Goal: Task Accomplishment & Management: Use online tool/utility

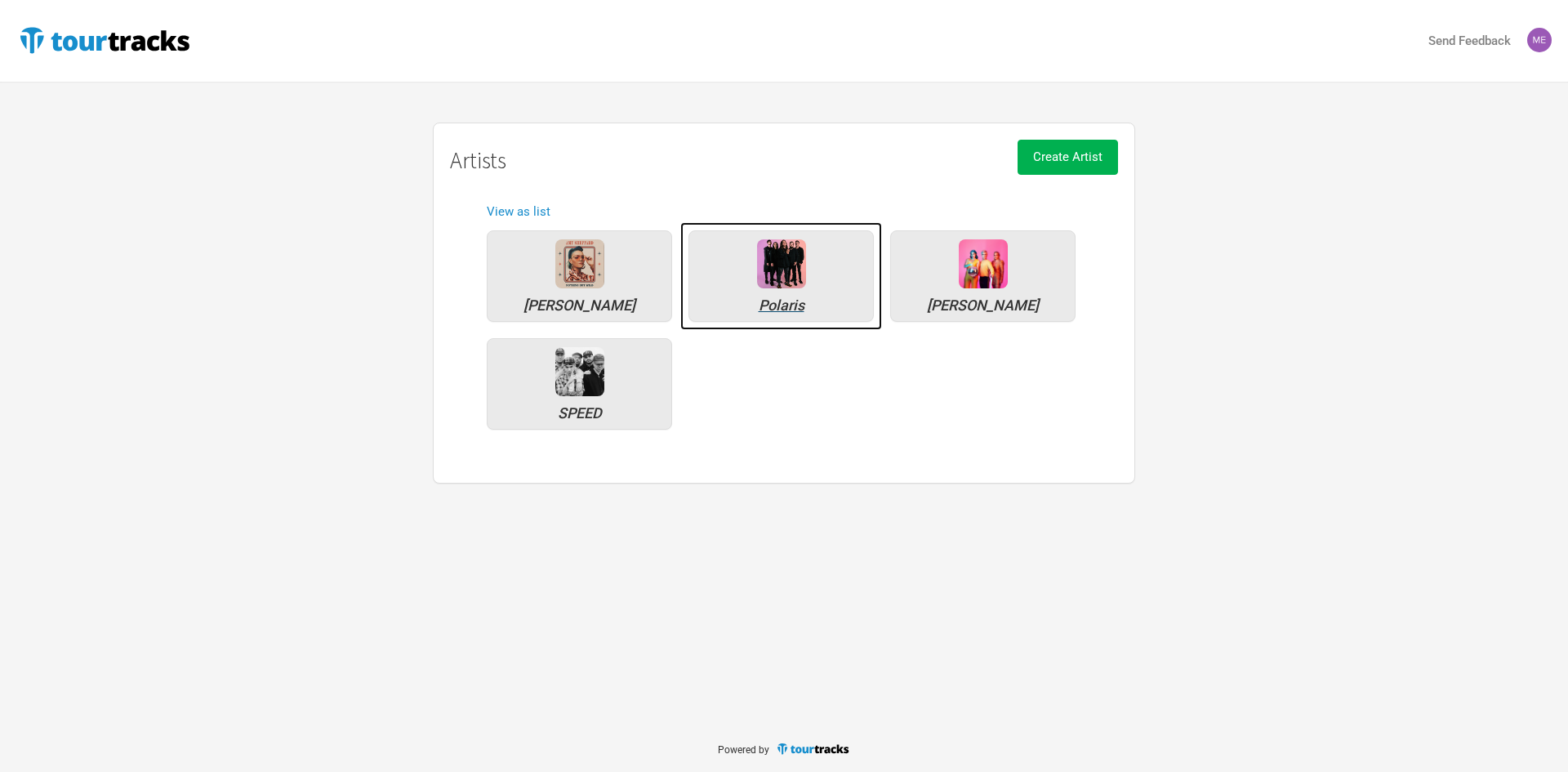
click at [765, 281] on img at bounding box center [781, 263] width 49 height 49
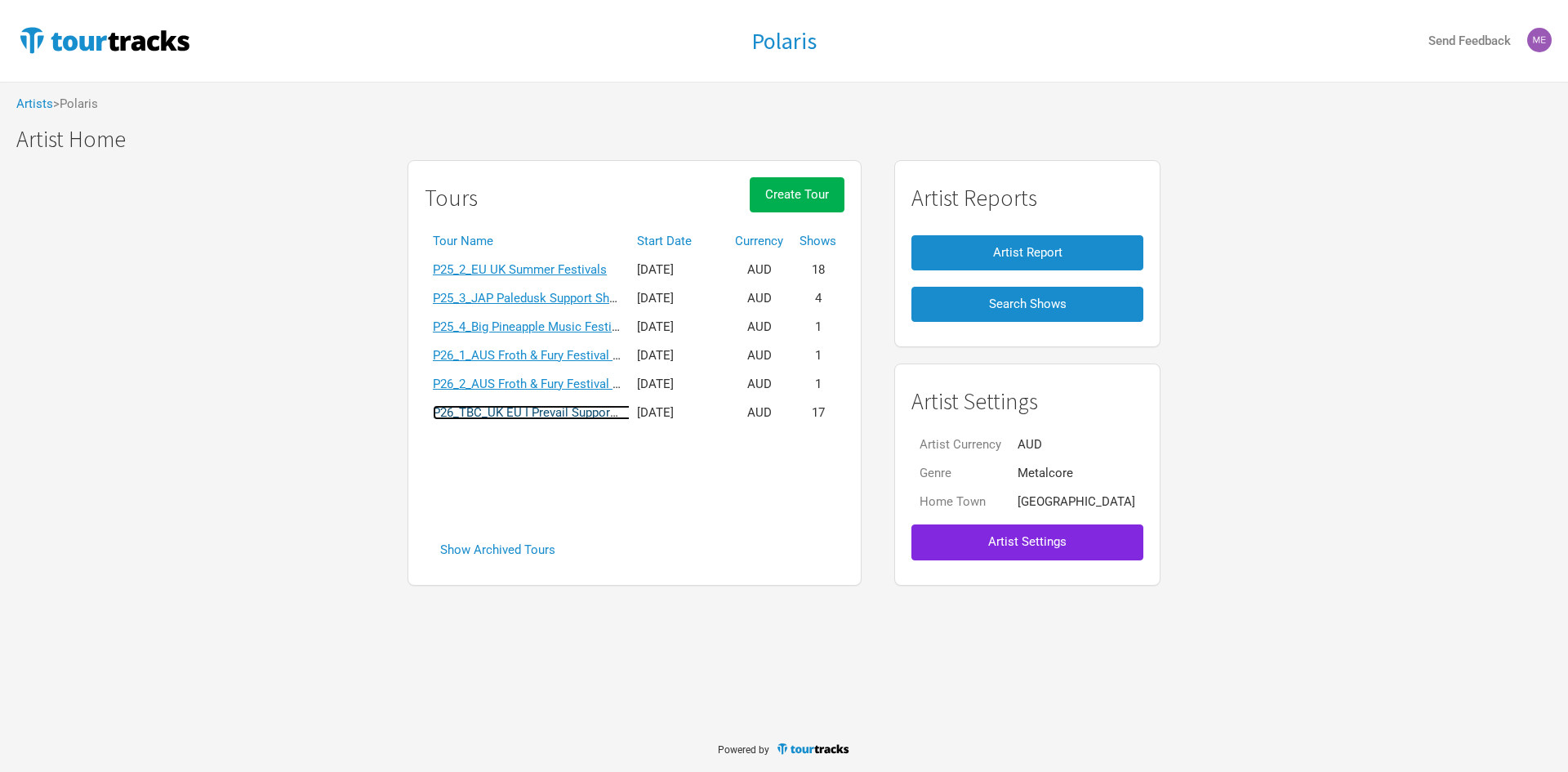
click at [593, 418] on link "P26_TBC_UK EU I Prevail Support Tour" at bounding box center [537, 412] width 209 height 15
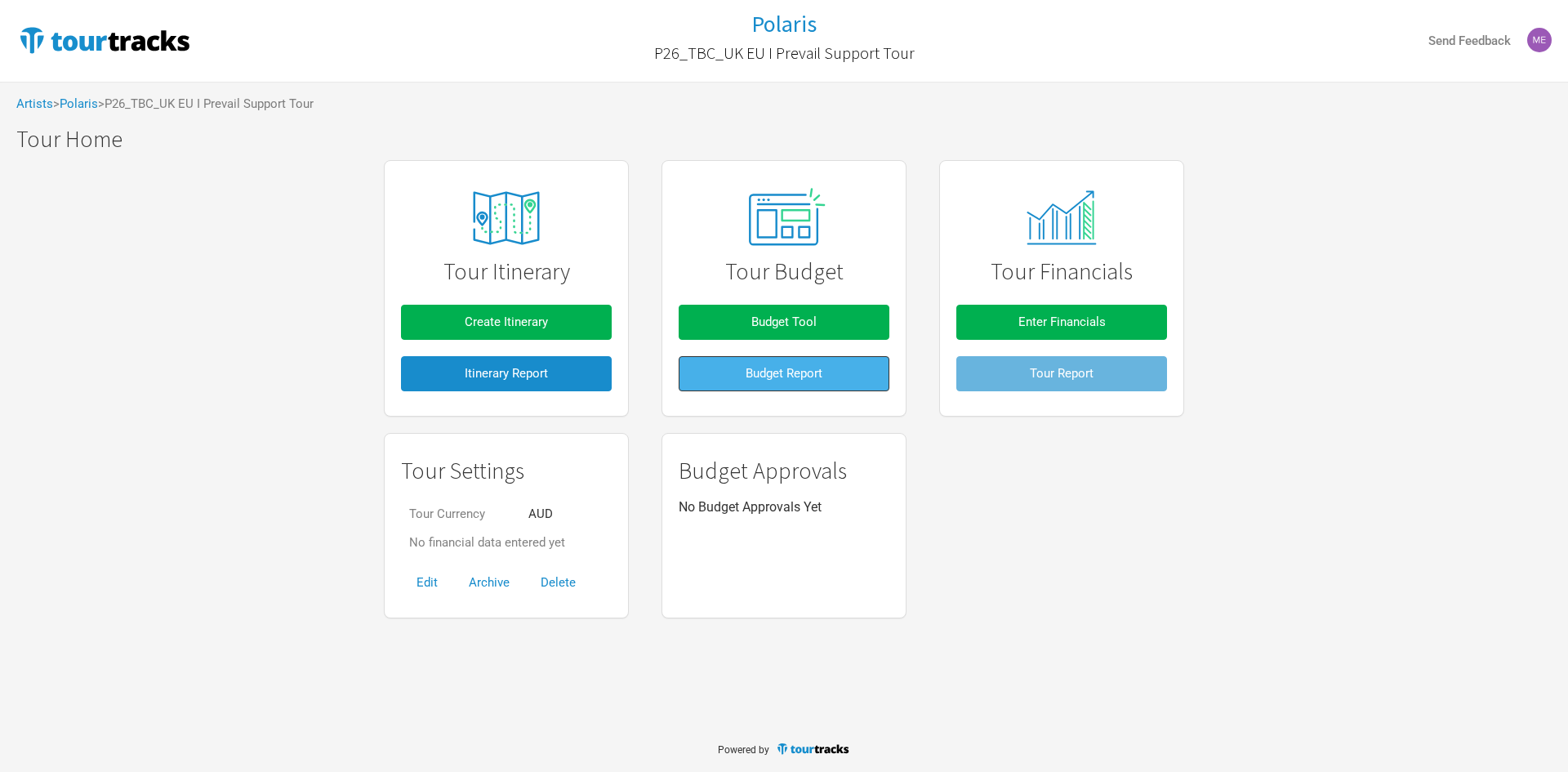
click at [790, 373] on span "Budget Report" at bounding box center [784, 374] width 77 height 15
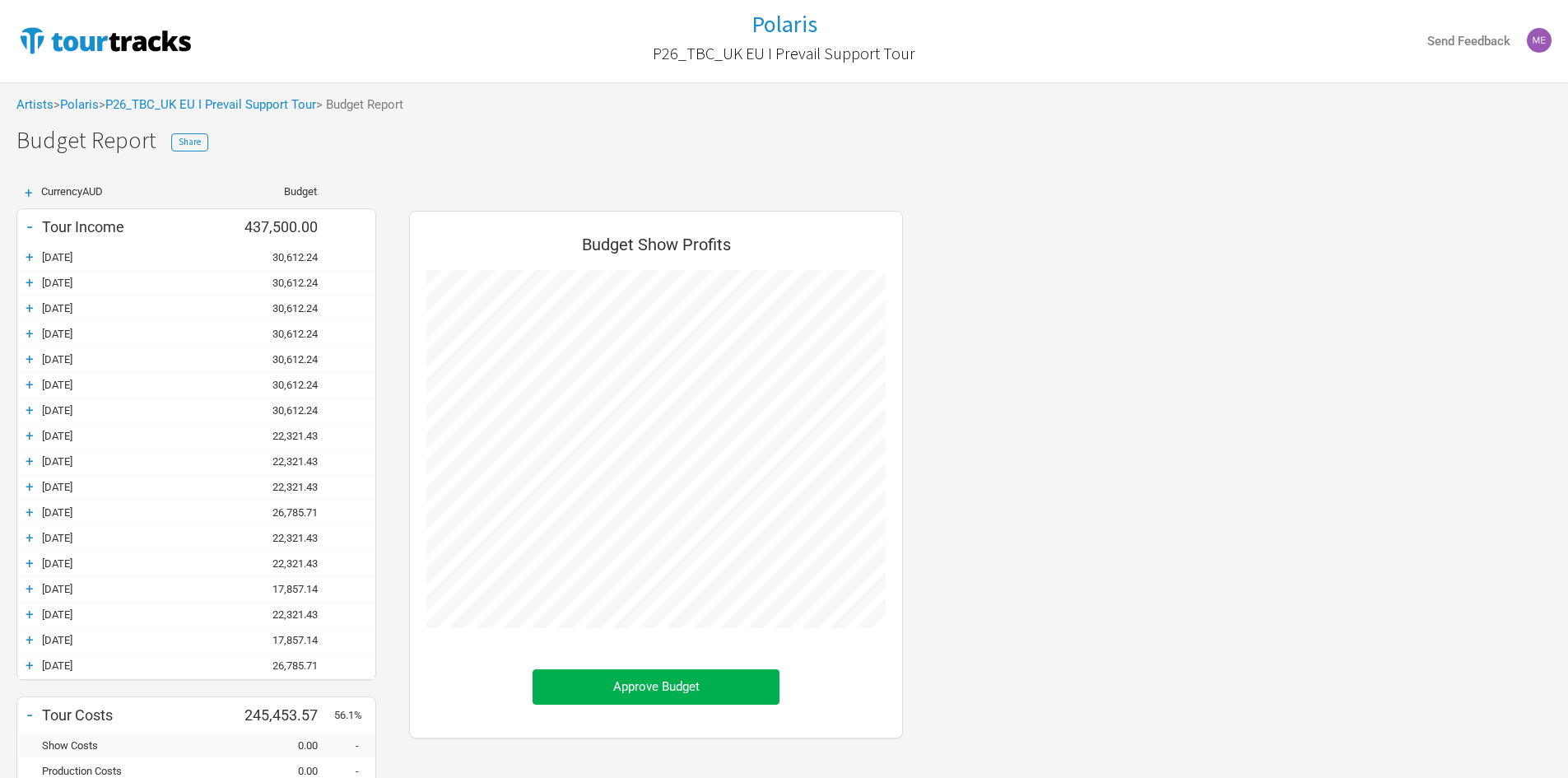
scroll to position [890, 527]
click at [71, 99] on link "Polaris" at bounding box center [80, 104] width 39 height 15
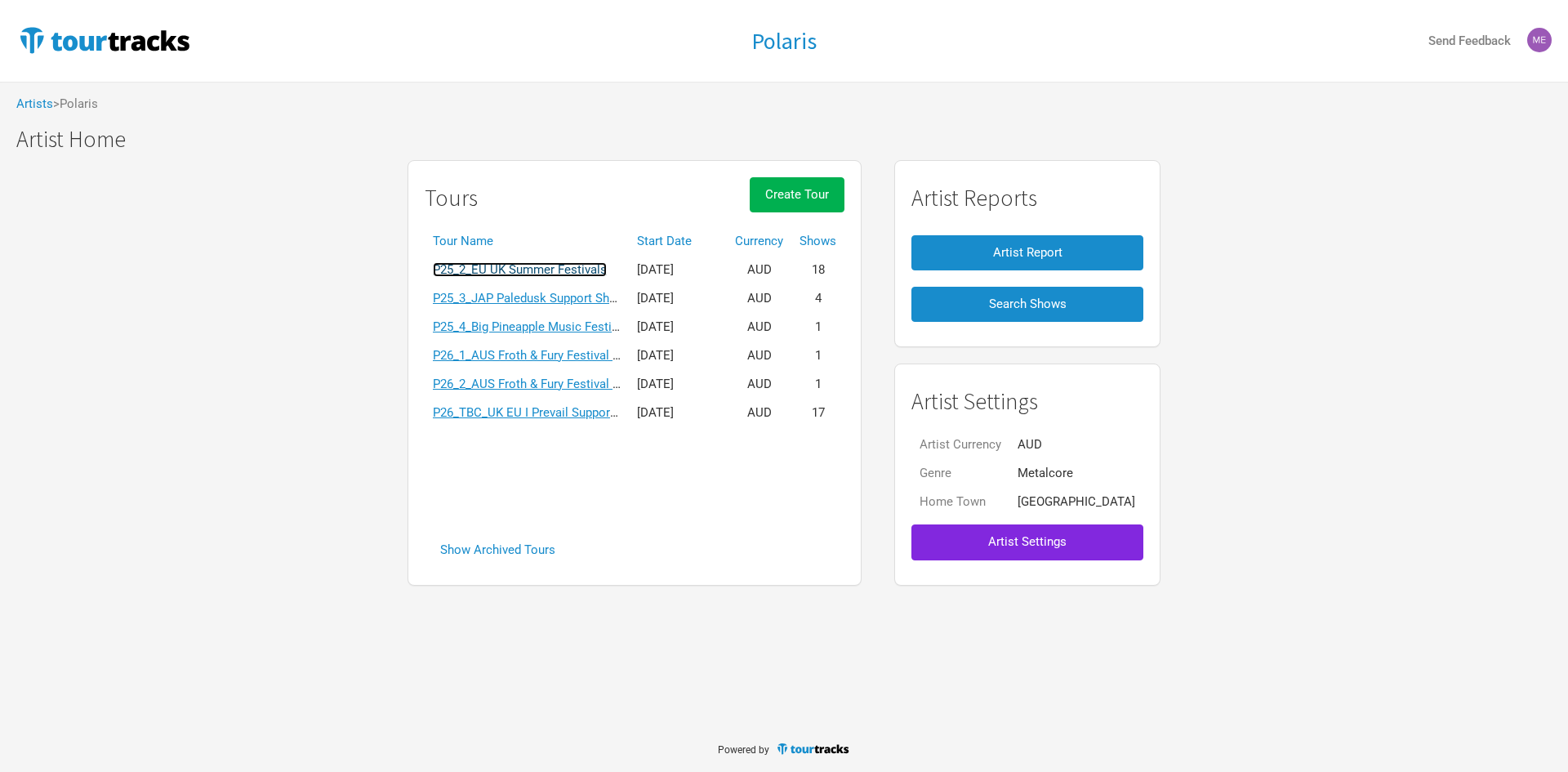
click at [578, 267] on link "P25_2_EU UK Summer Festivals" at bounding box center [519, 269] width 174 height 15
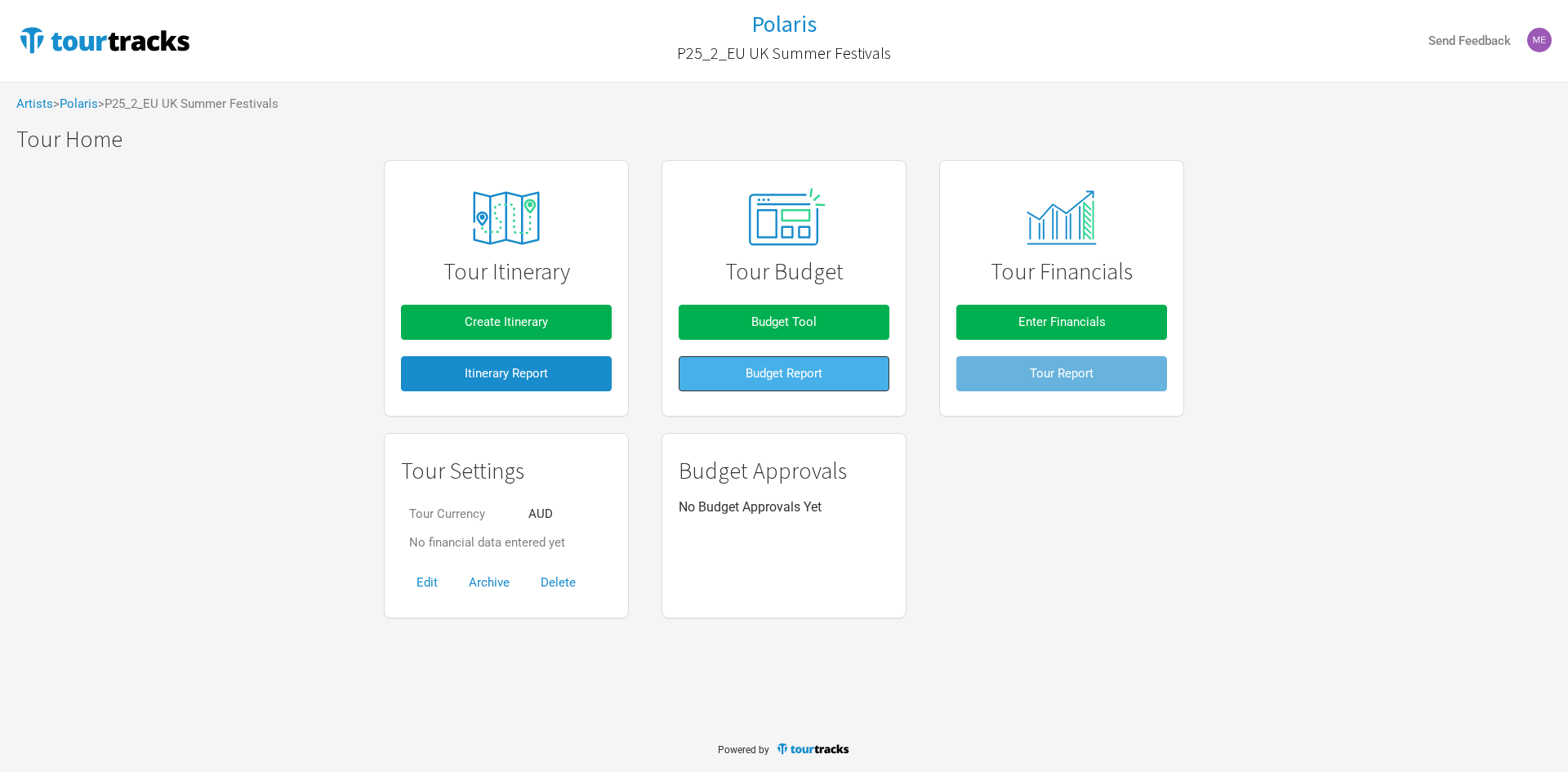
click at [732, 360] on button "Budget Report" at bounding box center [784, 374] width 210 height 35
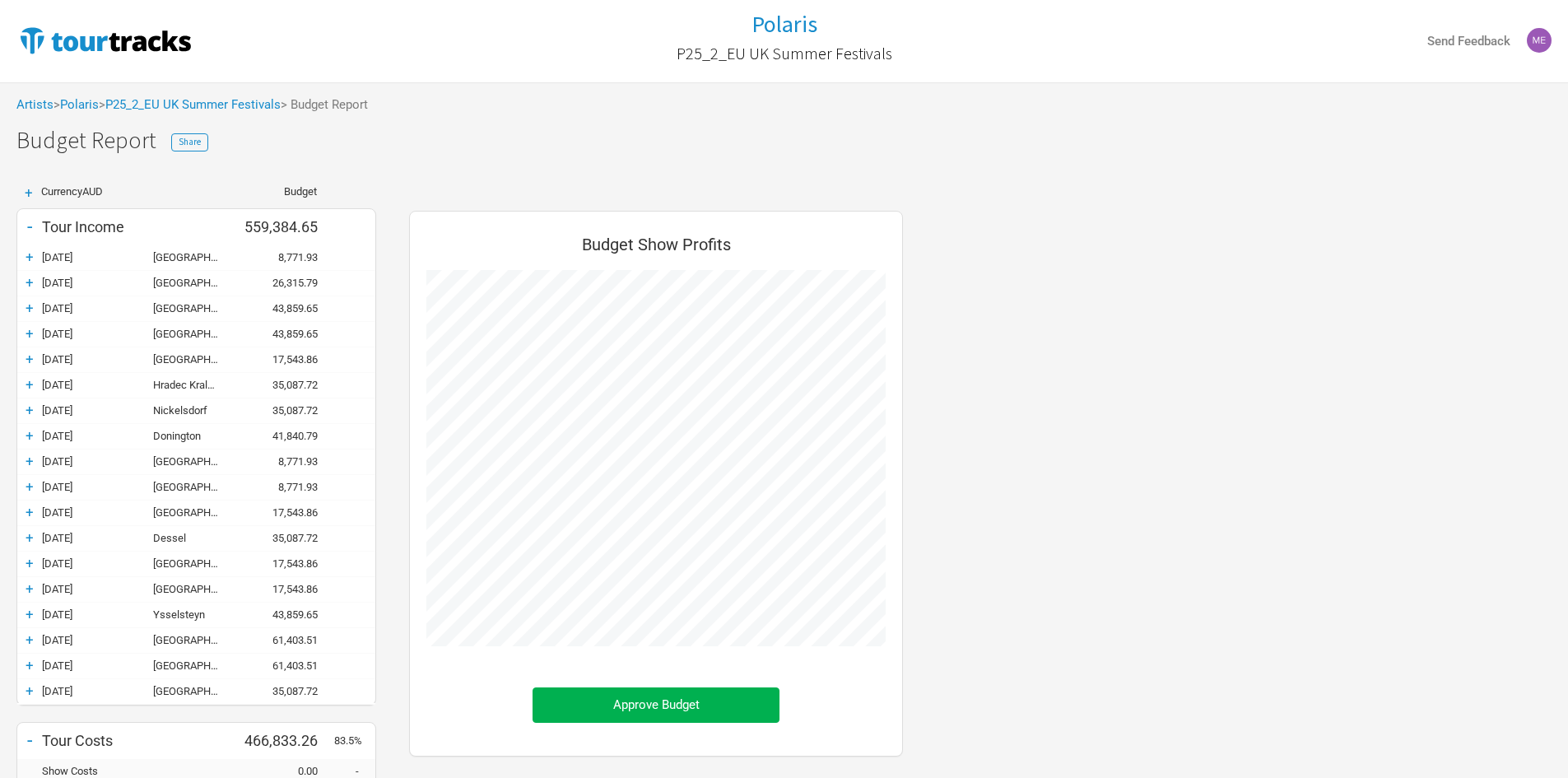
scroll to position [916, 527]
click at [33, 383] on div "+" at bounding box center [30, 385] width 25 height 17
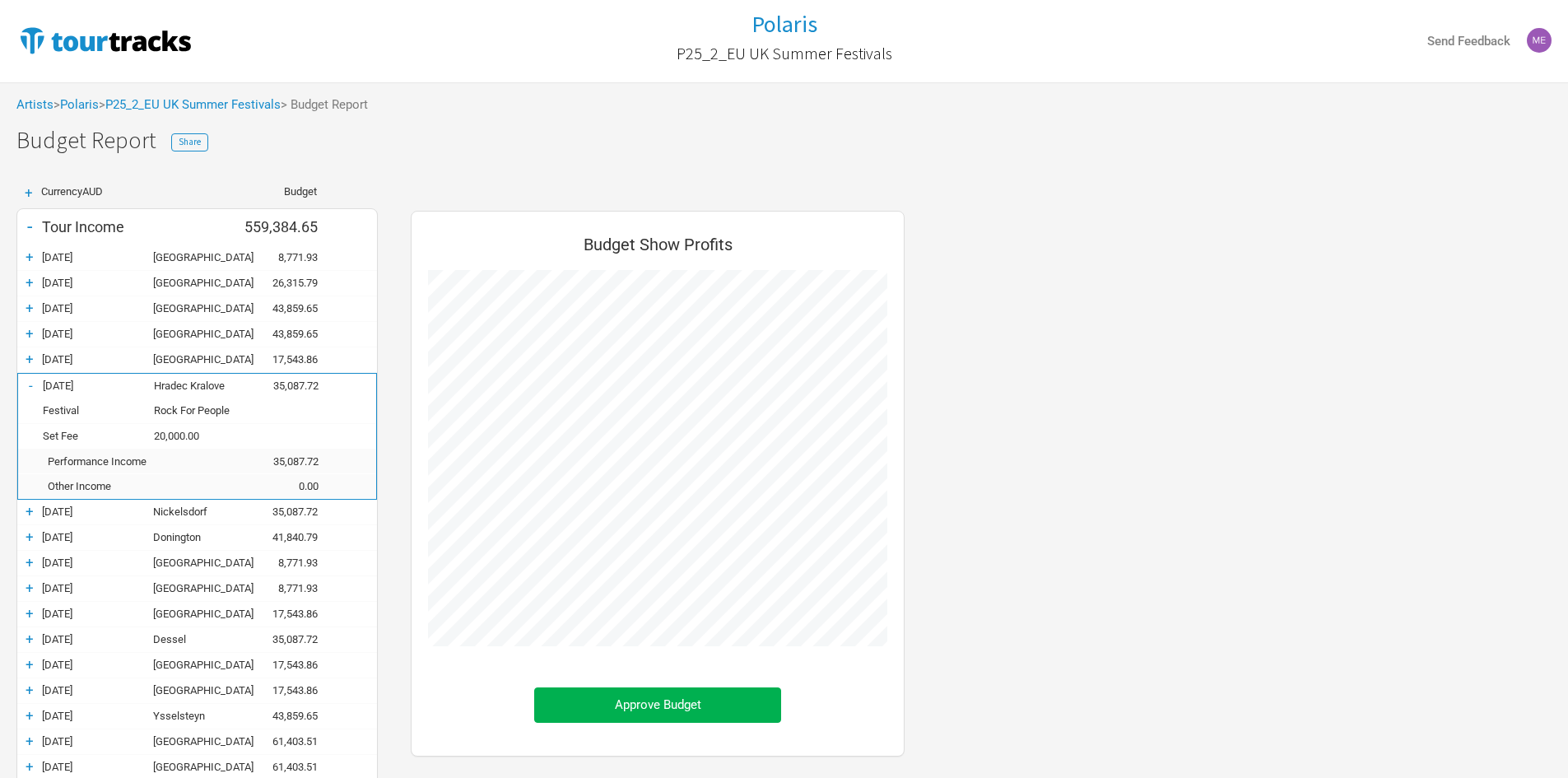
click at [33, 381] on div "-" at bounding box center [30, 386] width 25 height 17
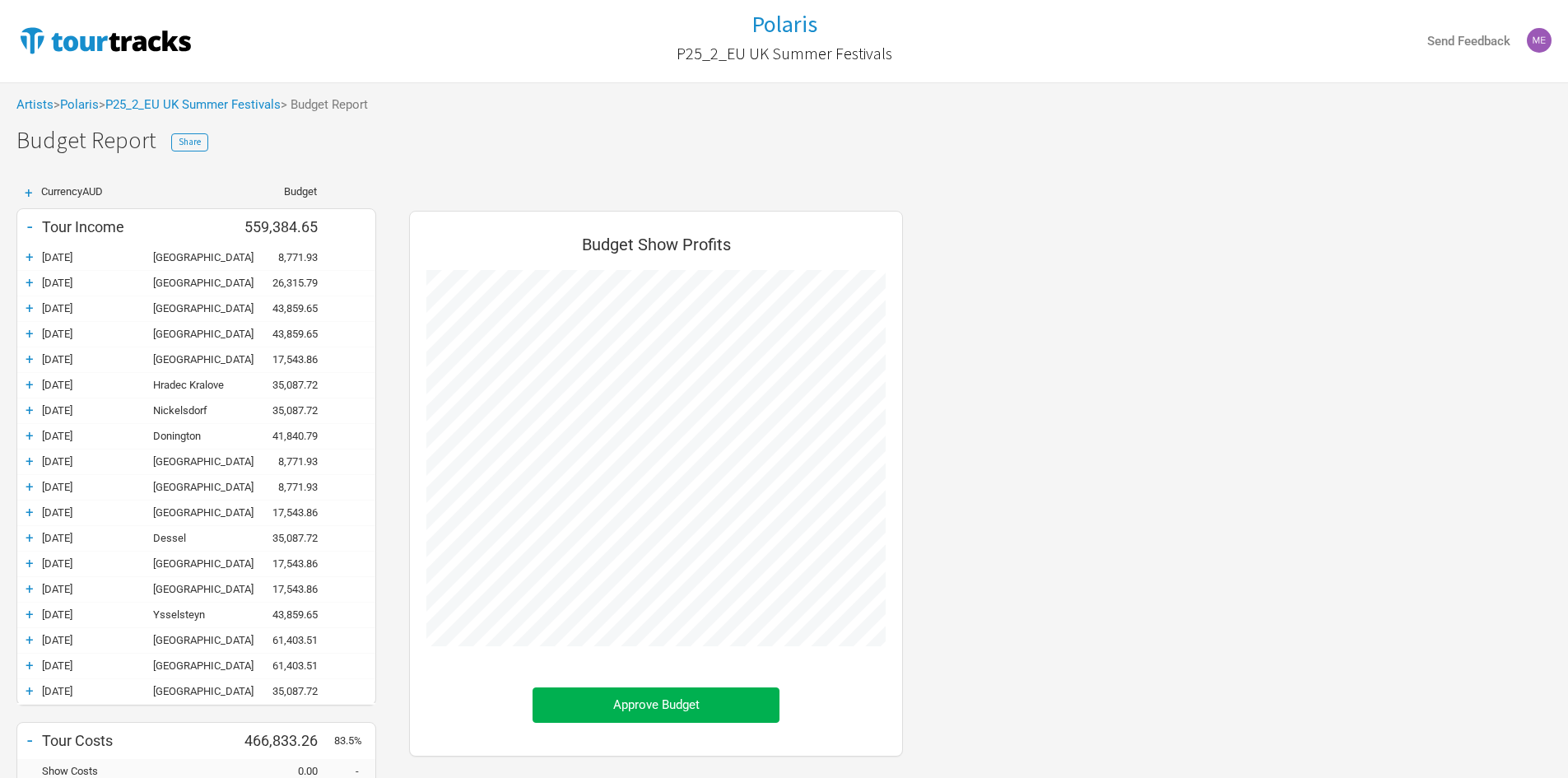
click at [27, 257] on div "+" at bounding box center [30, 257] width 25 height 17
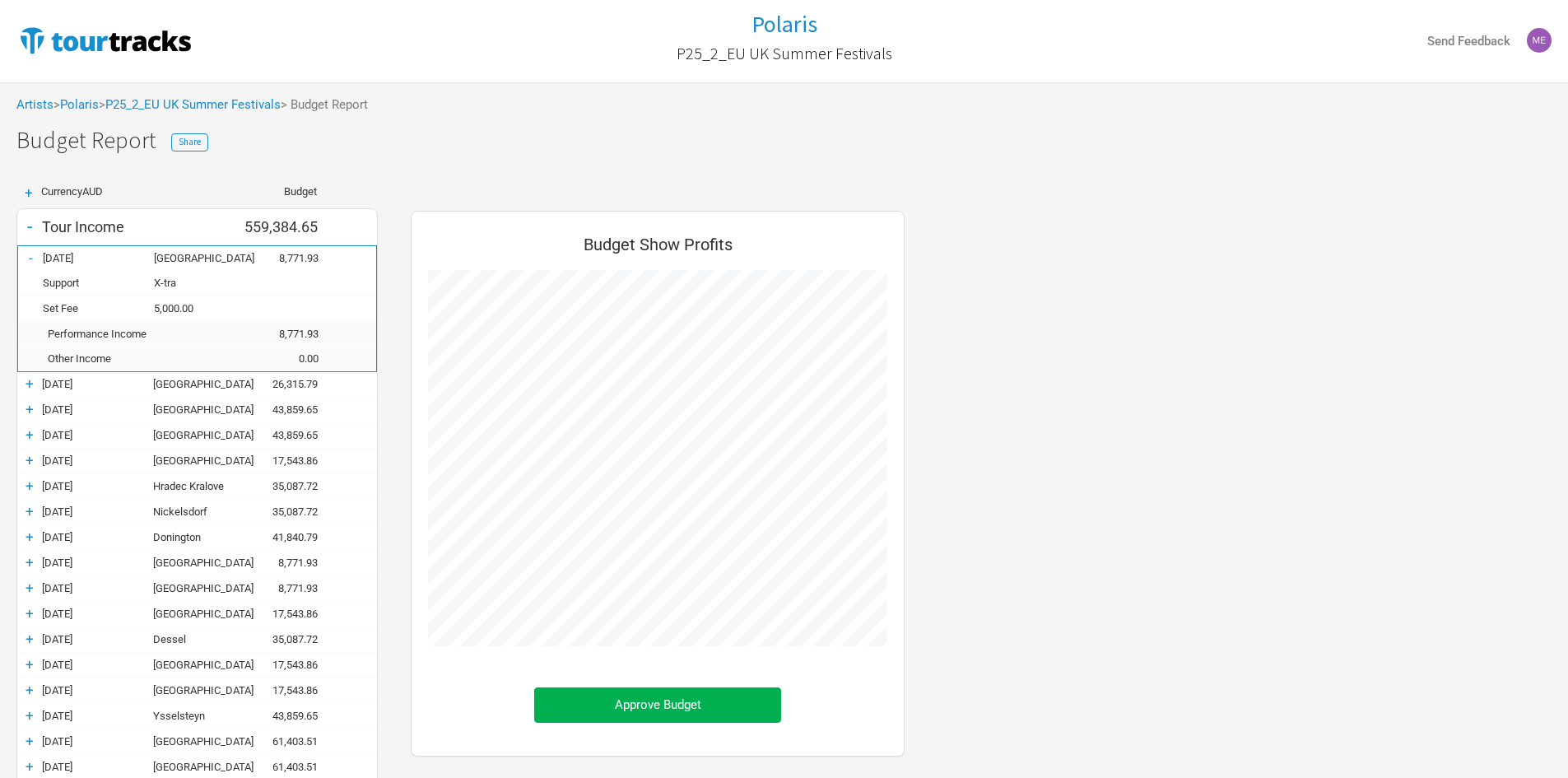
scroll to position [1017, 527]
click at [27, 257] on div "-" at bounding box center [30, 257] width 25 height 17
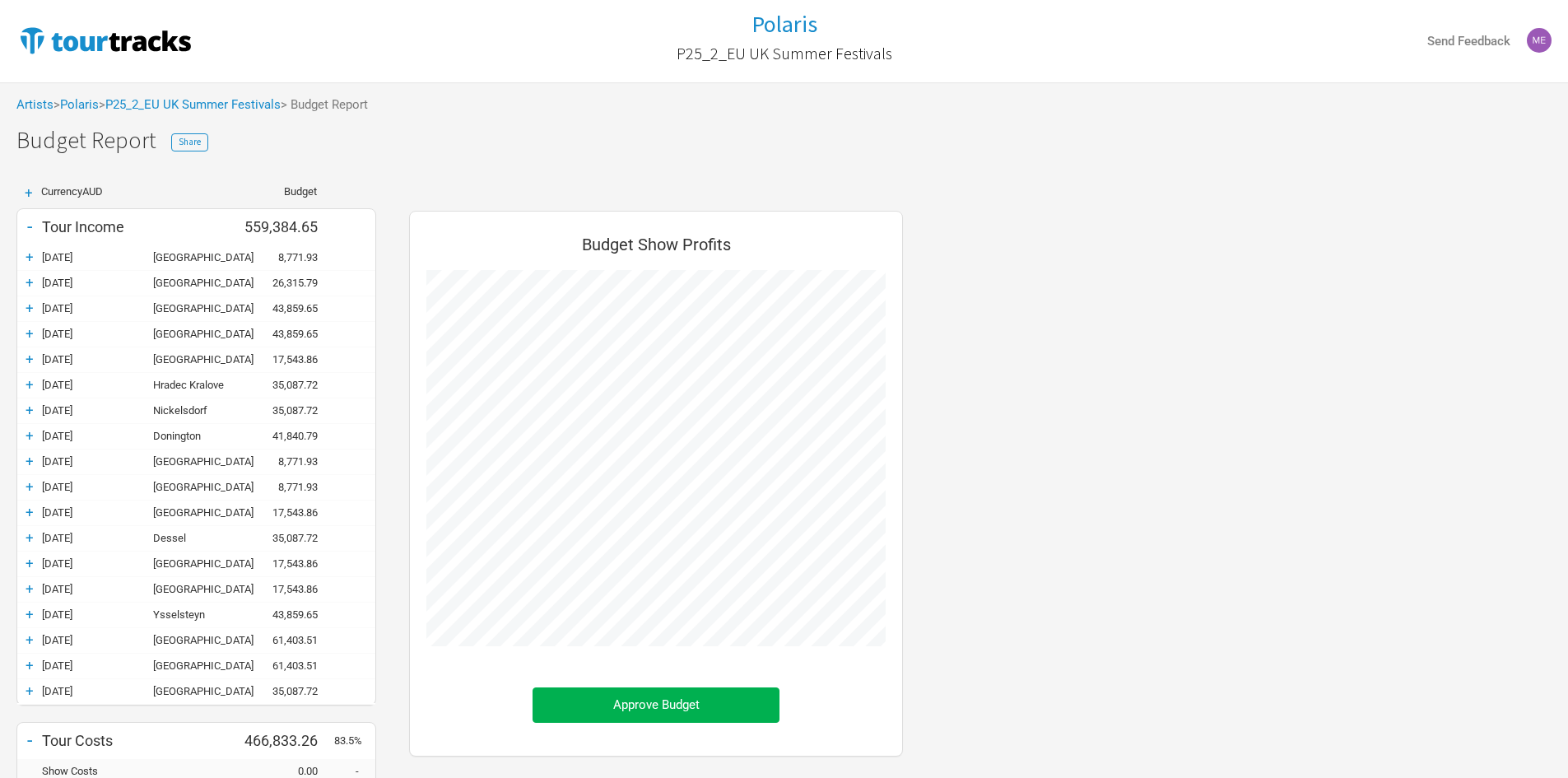
scroll to position [916, 527]
click at [28, 286] on div "+" at bounding box center [30, 283] width 25 height 17
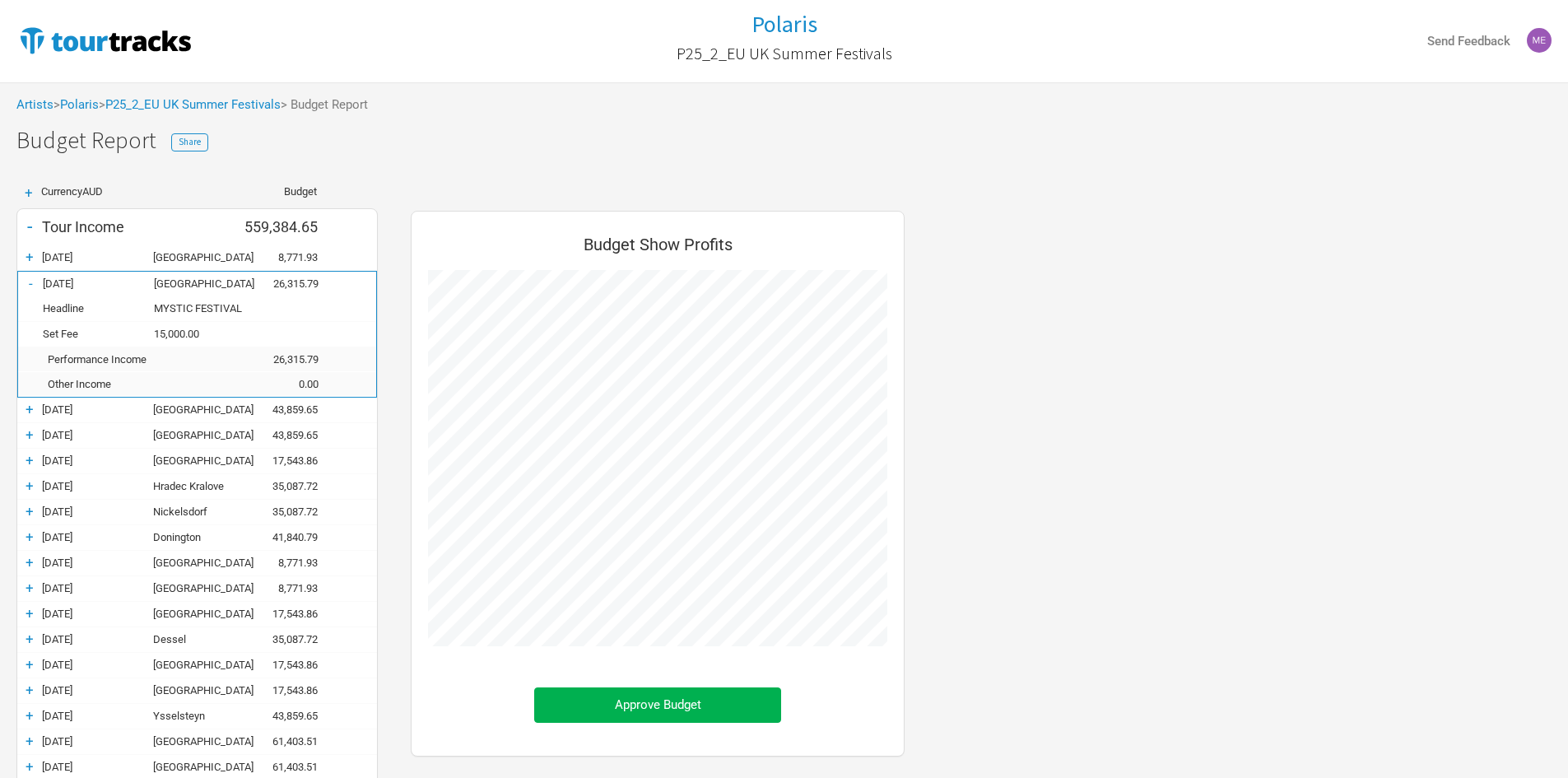
click at [33, 279] on div "-" at bounding box center [30, 284] width 25 height 17
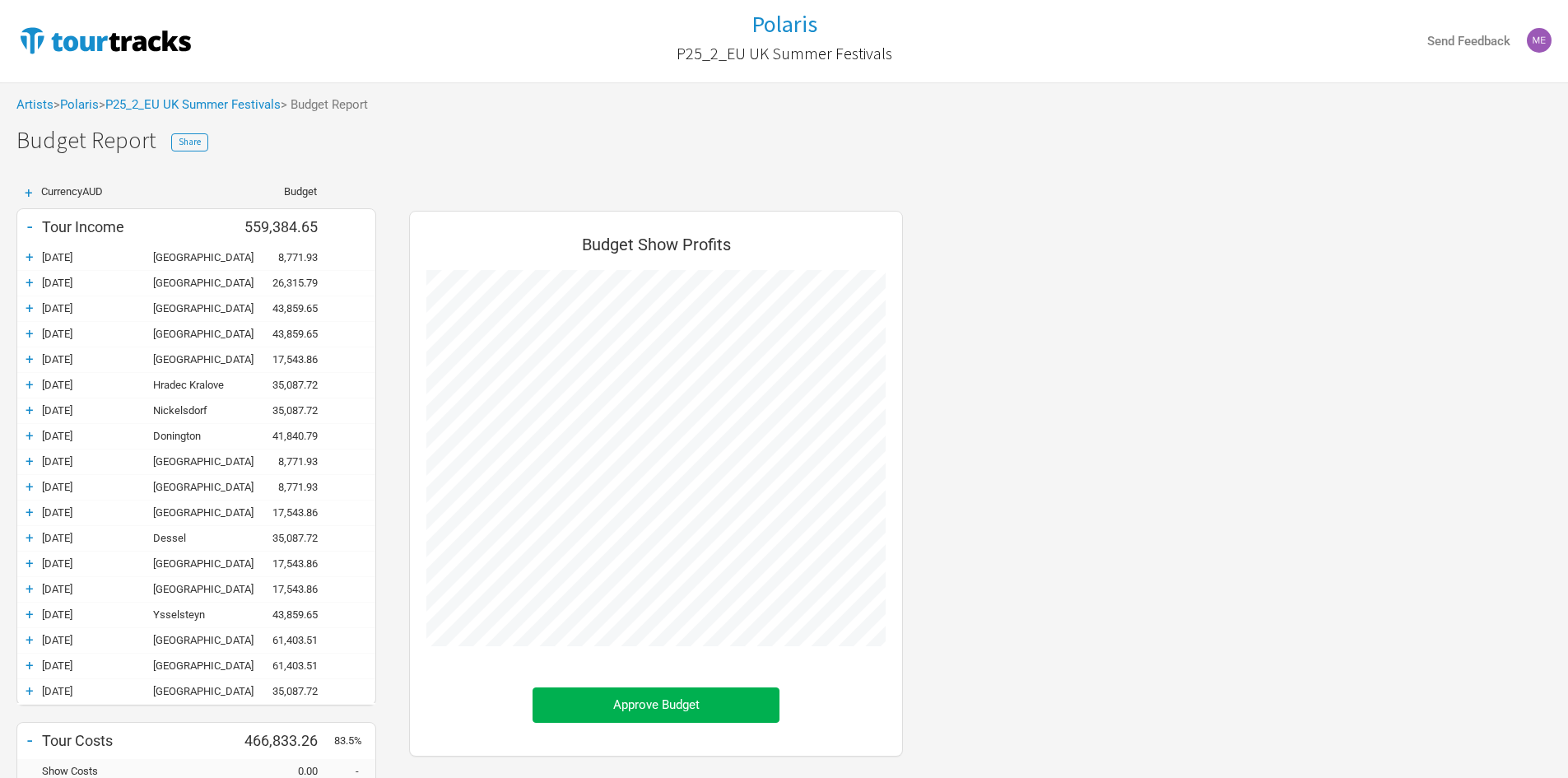
scroll to position [916, 527]
click at [31, 308] on div "+" at bounding box center [30, 308] width 25 height 17
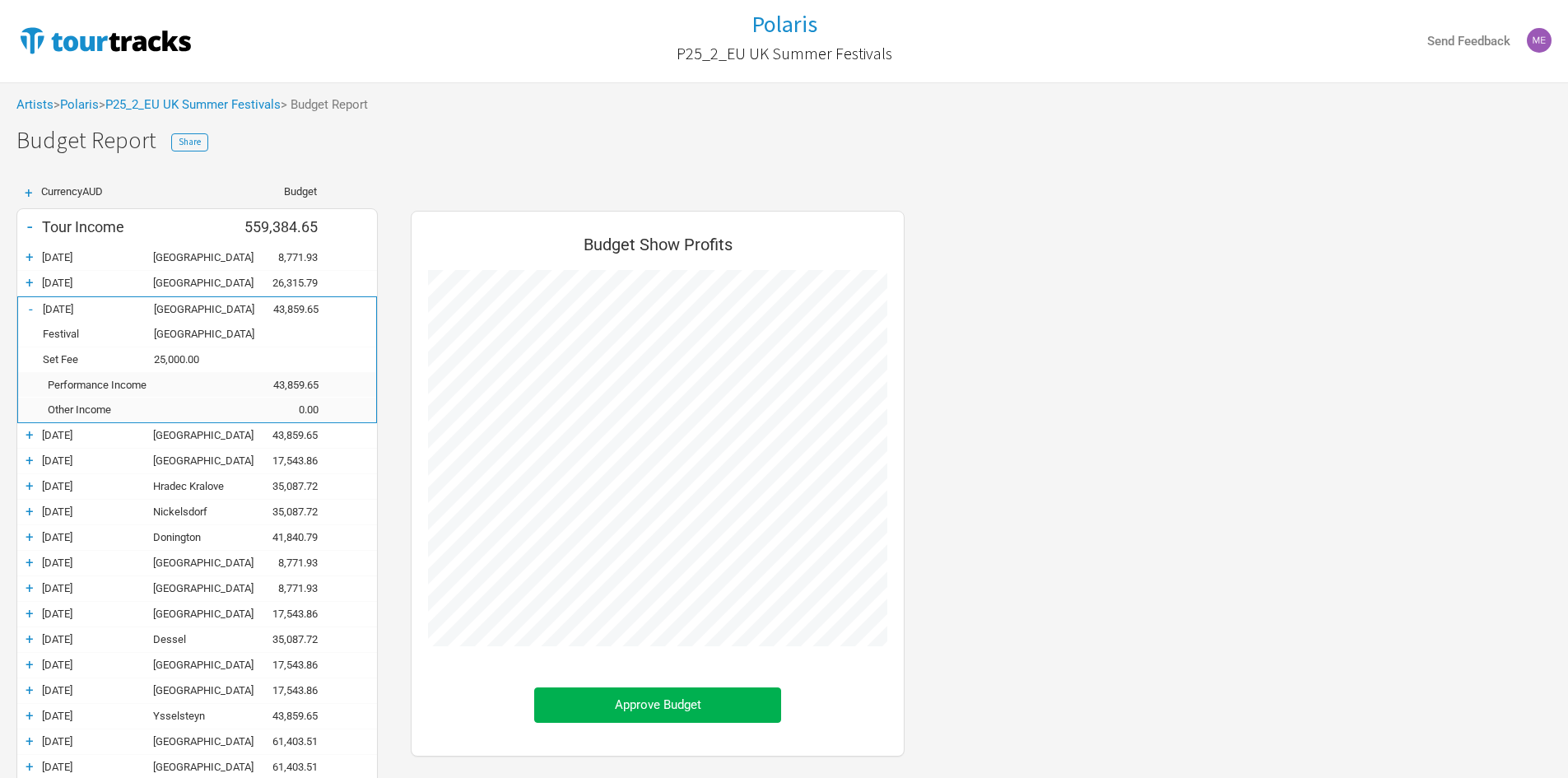
click at [32, 435] on div "+" at bounding box center [30, 435] width 25 height 17
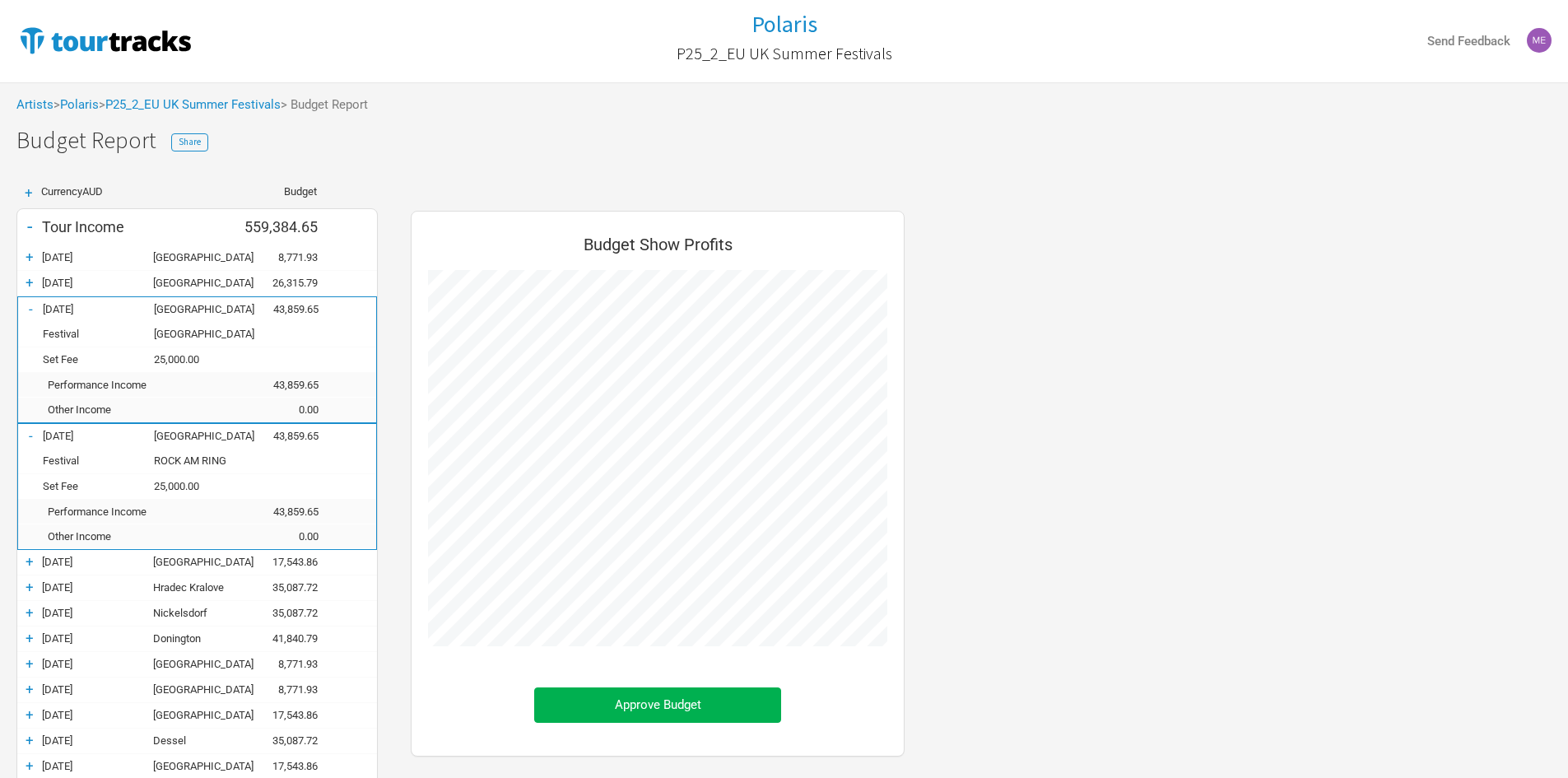
click at [30, 435] on div "-" at bounding box center [30, 436] width 25 height 17
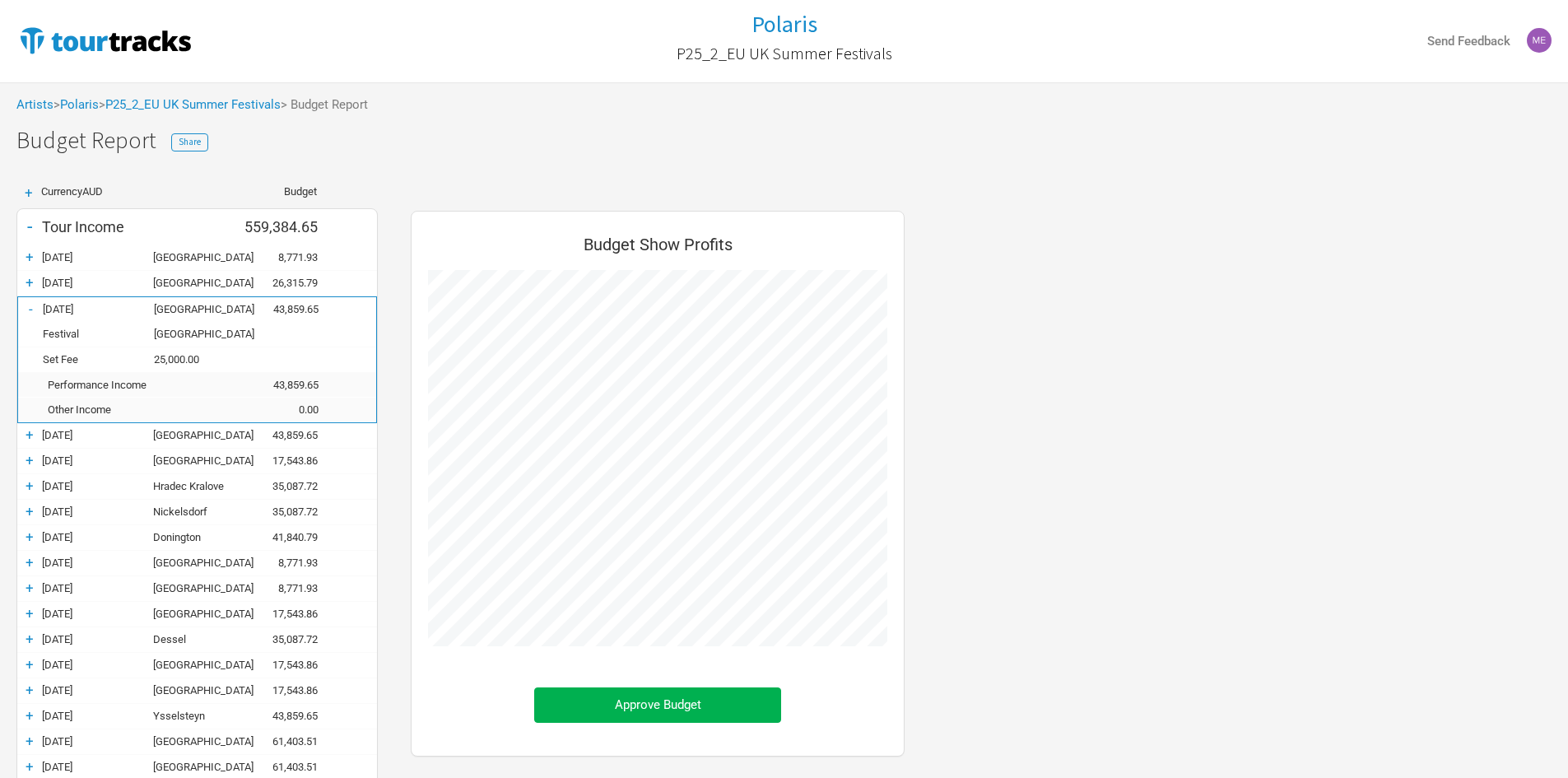
click at [31, 311] on div "-" at bounding box center [30, 309] width 25 height 17
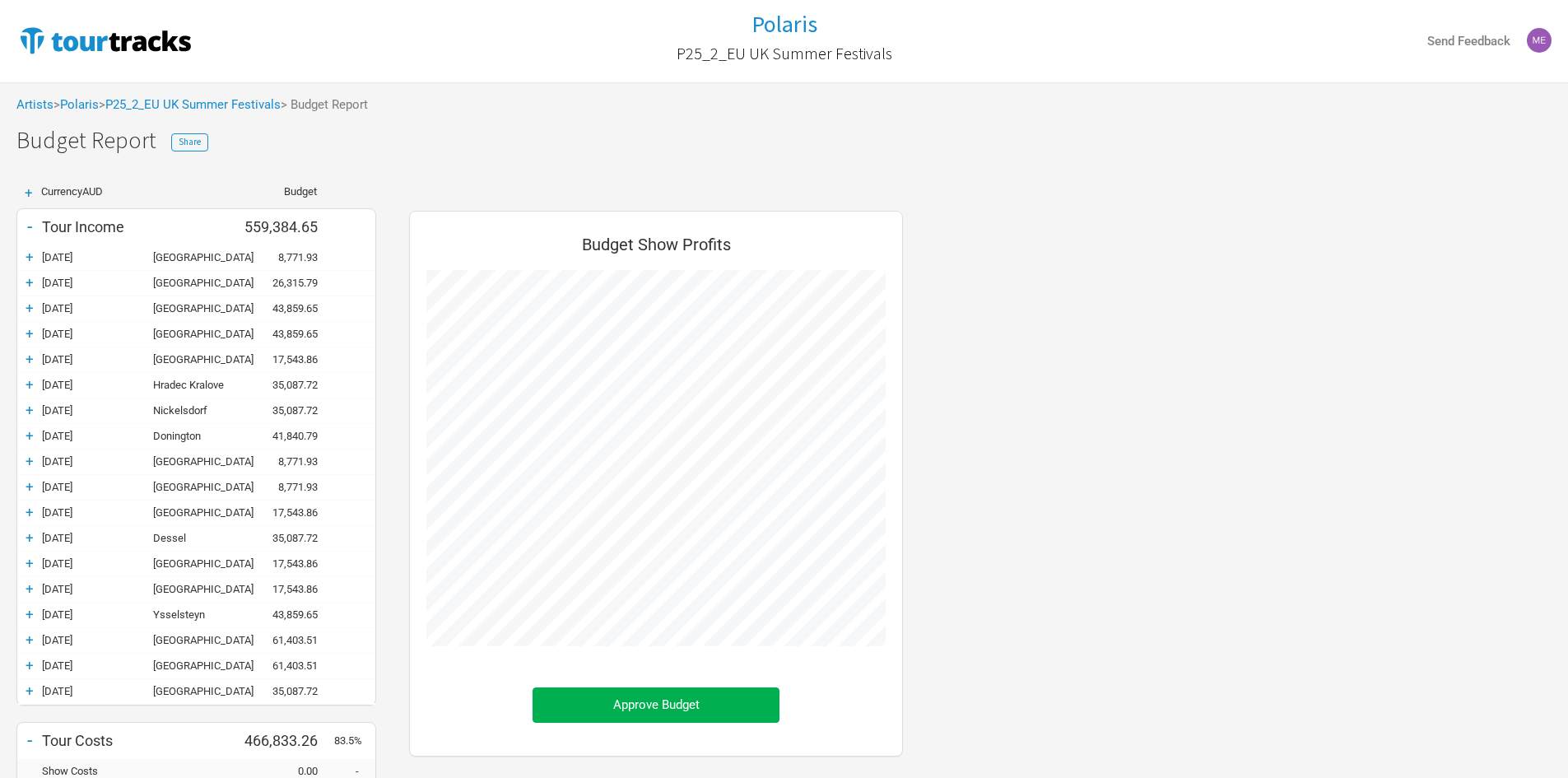
scroll to position [822222, 822567]
click at [29, 387] on div "+" at bounding box center [30, 385] width 25 height 17
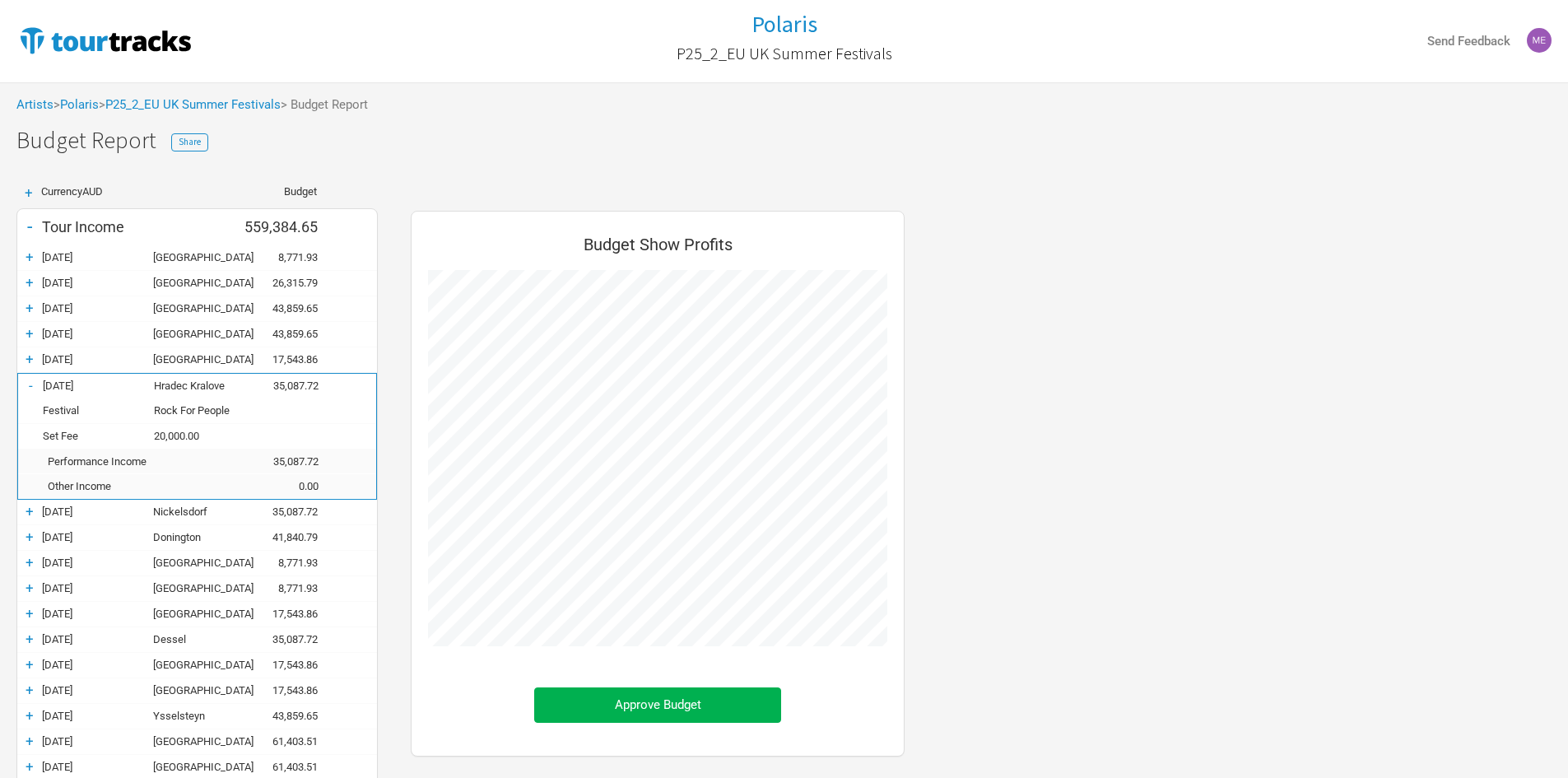
click at [27, 385] on div "-" at bounding box center [30, 386] width 25 height 17
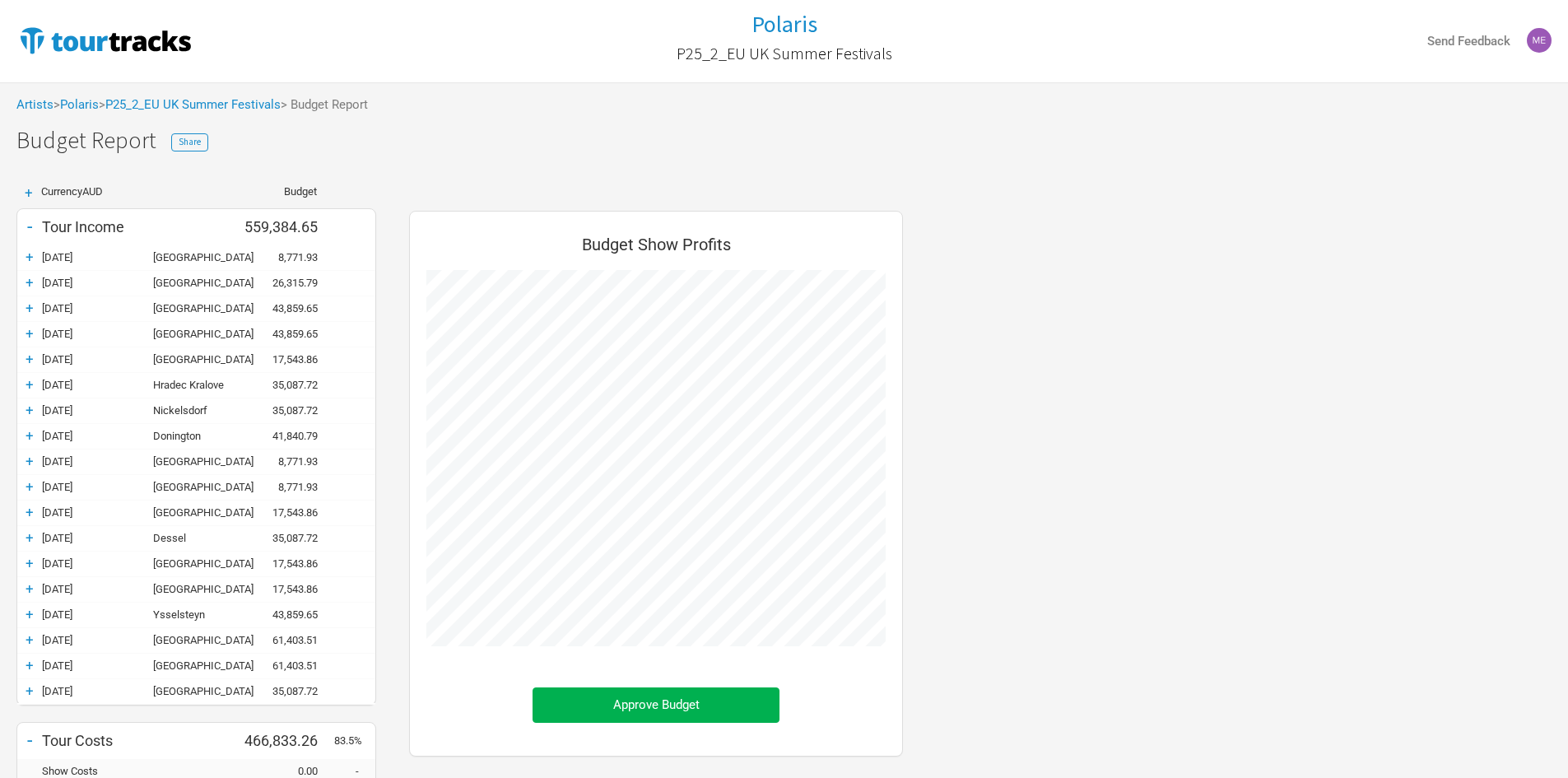
scroll to position [916, 527]
click at [31, 411] on div "+" at bounding box center [30, 410] width 25 height 17
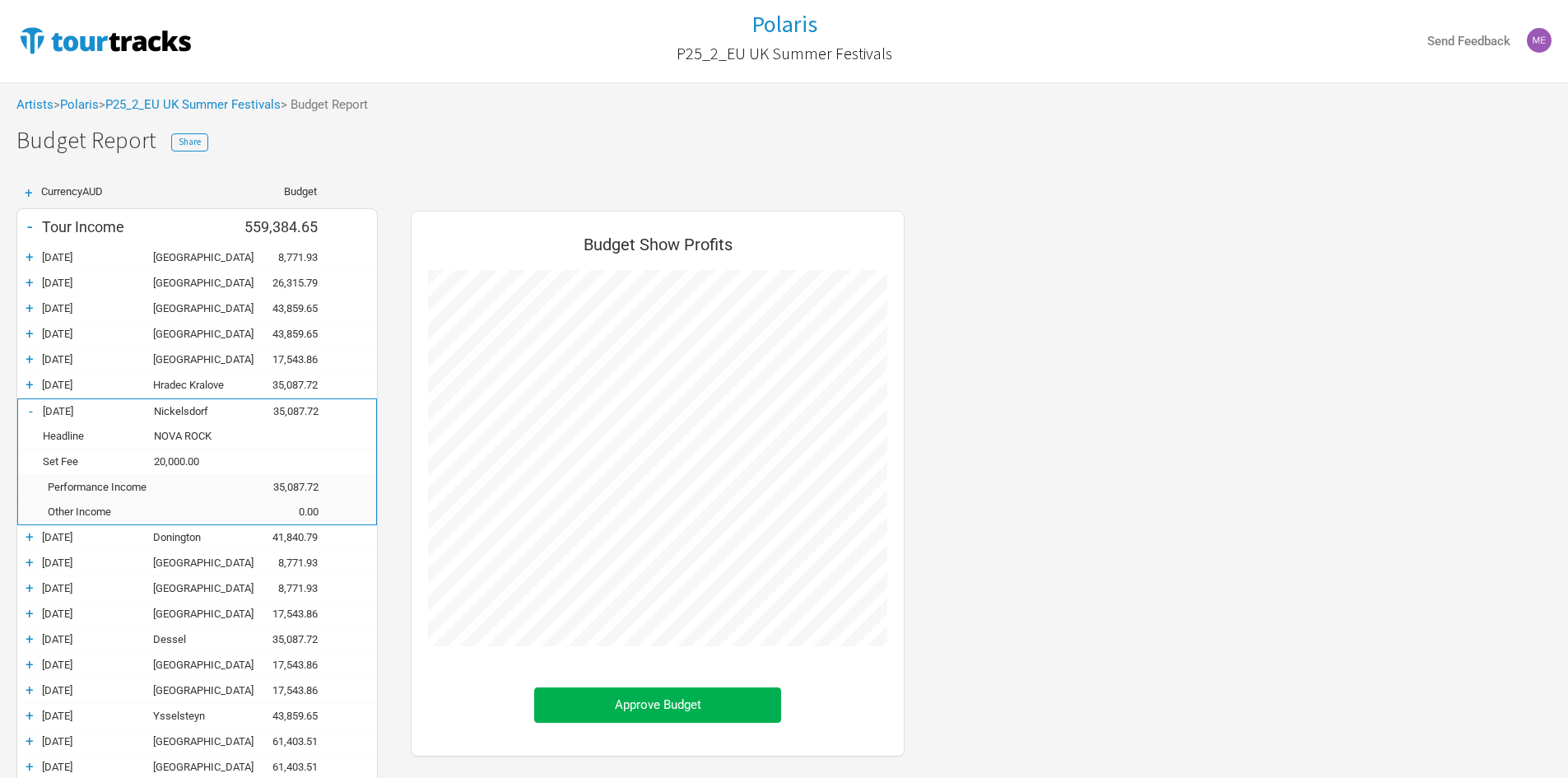
scroll to position [1017, 527]
click at [35, 410] on div "-" at bounding box center [30, 411] width 25 height 17
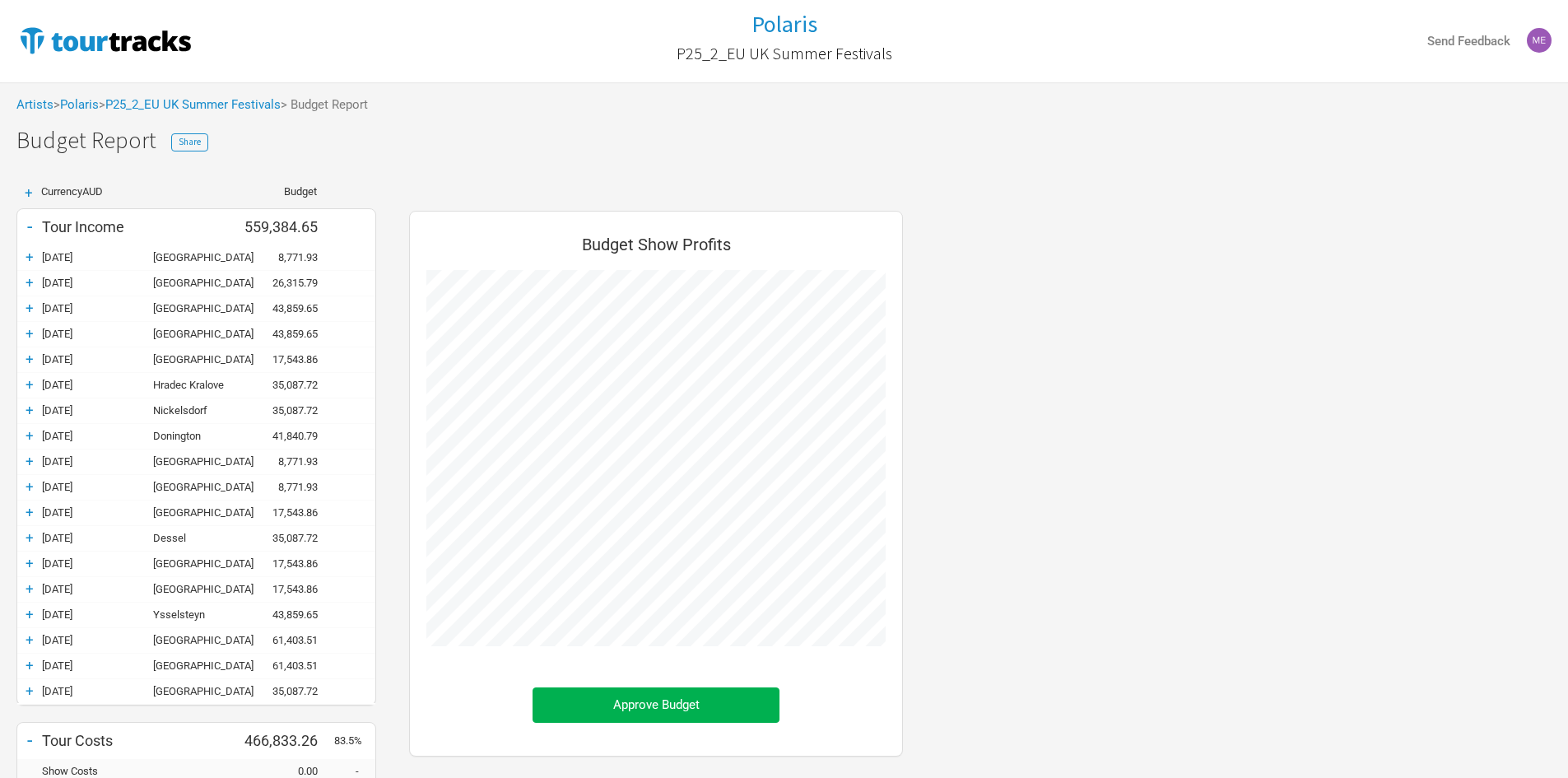
scroll to position [916, 527]
click at [27, 435] on div "+" at bounding box center [30, 436] width 25 height 17
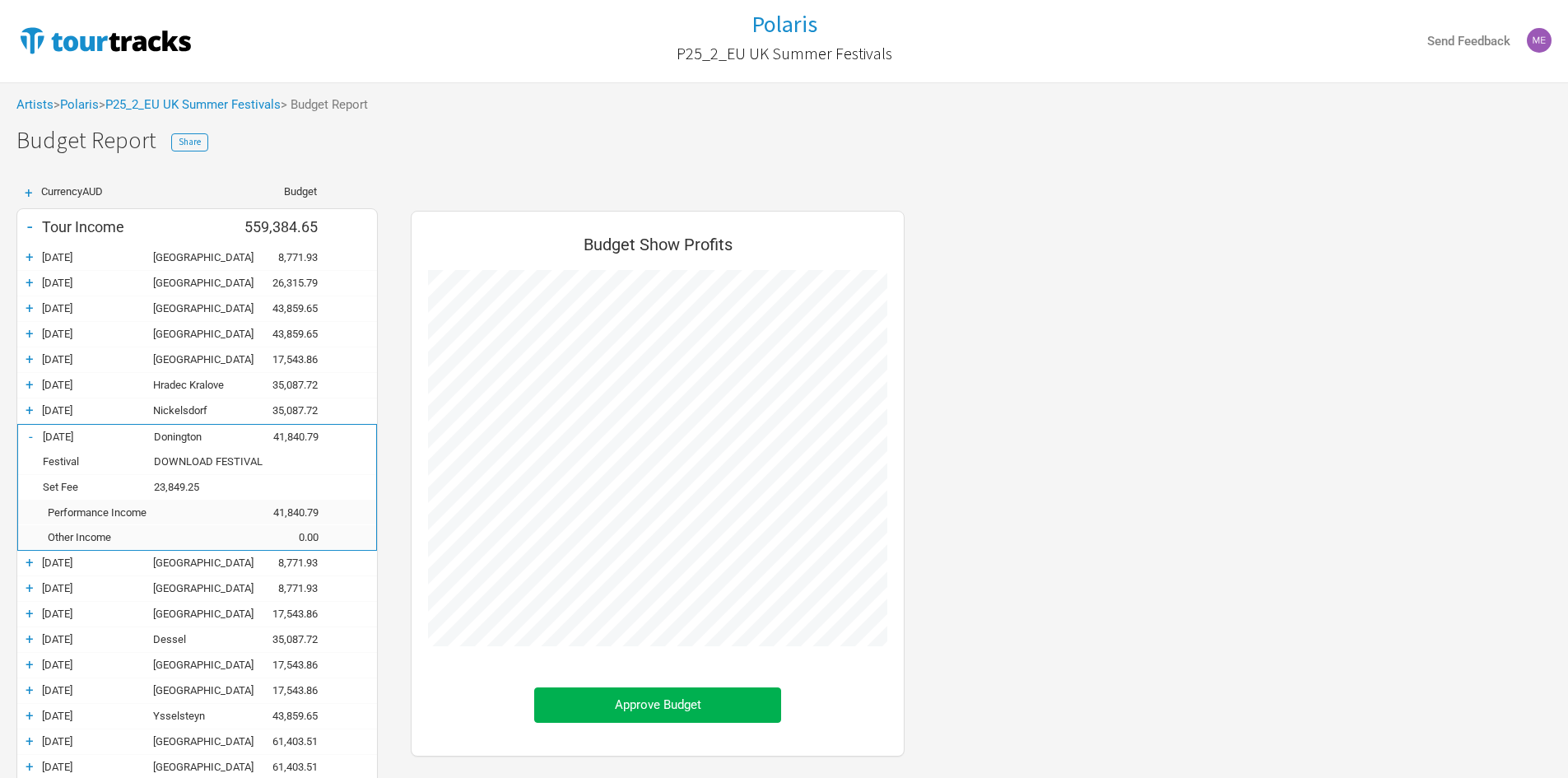
scroll to position [1017, 527]
click at [33, 434] on div "-" at bounding box center [30, 436] width 25 height 17
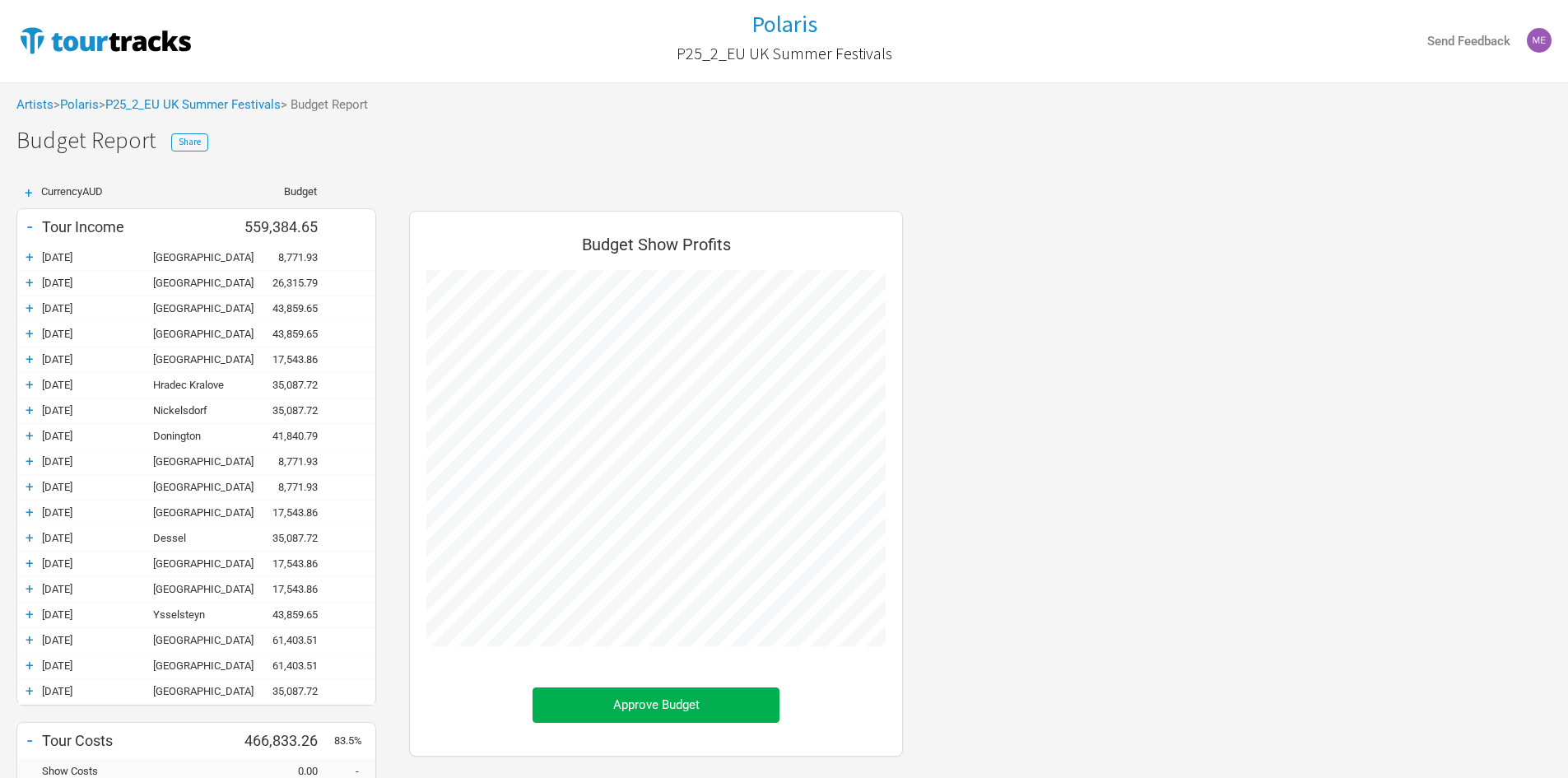
click at [29, 461] on div "+" at bounding box center [30, 461] width 25 height 17
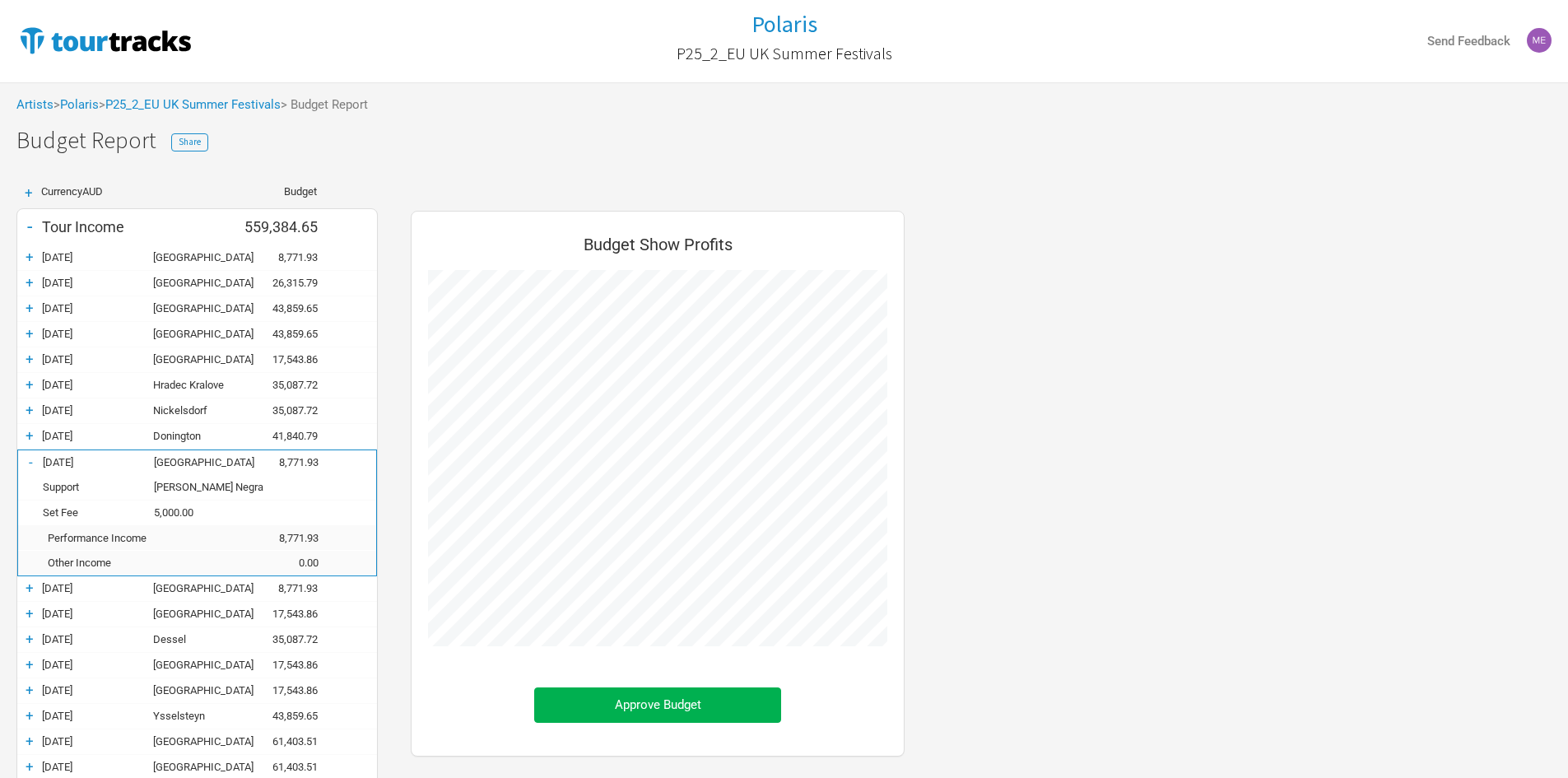
scroll to position [1017, 527]
click at [34, 461] on div "-" at bounding box center [30, 462] width 25 height 17
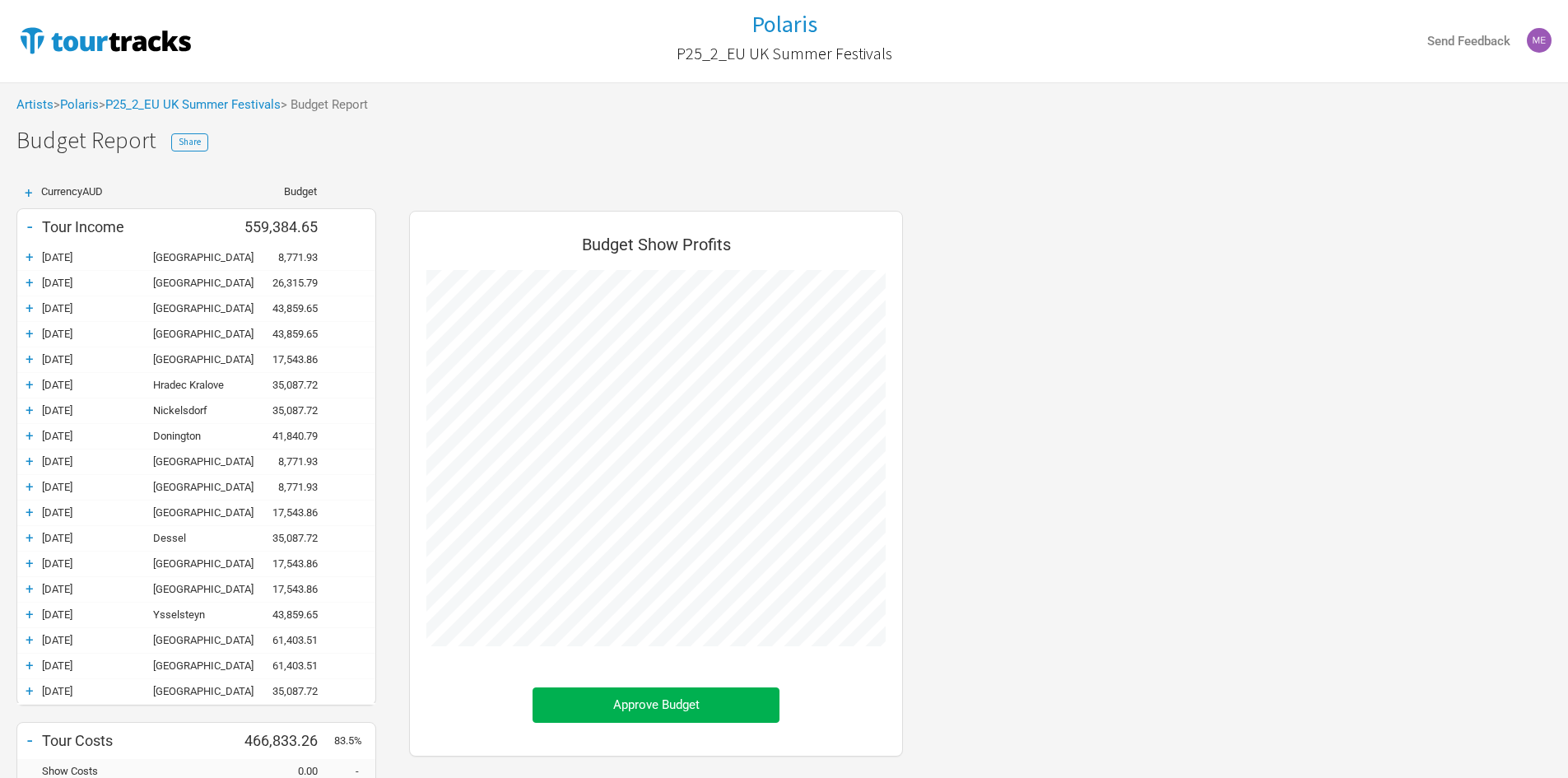
scroll to position [822222, 822567]
click at [27, 485] on div "+" at bounding box center [30, 487] width 25 height 17
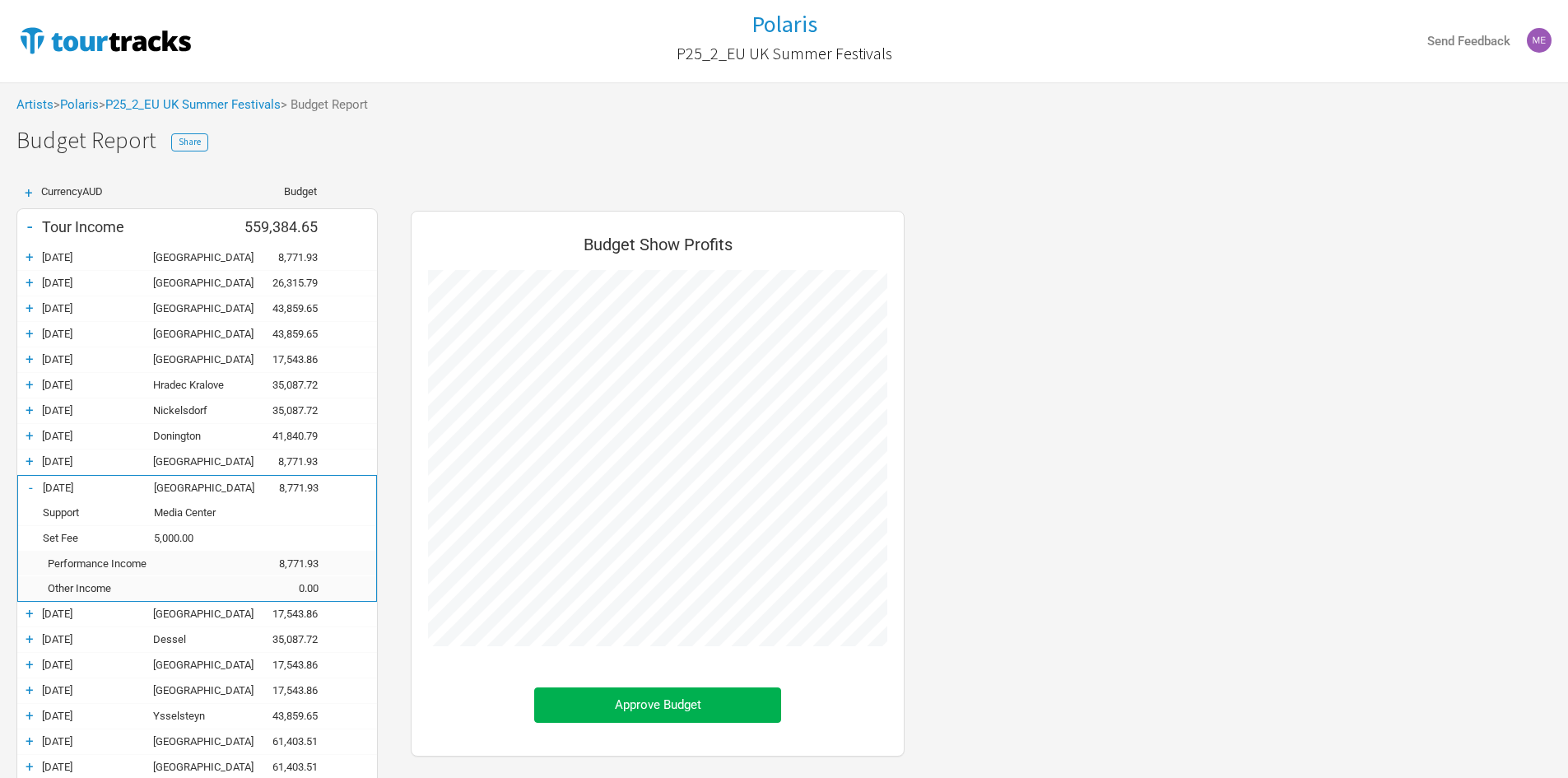
scroll to position [1017, 527]
click at [30, 485] on div "-" at bounding box center [30, 487] width 25 height 17
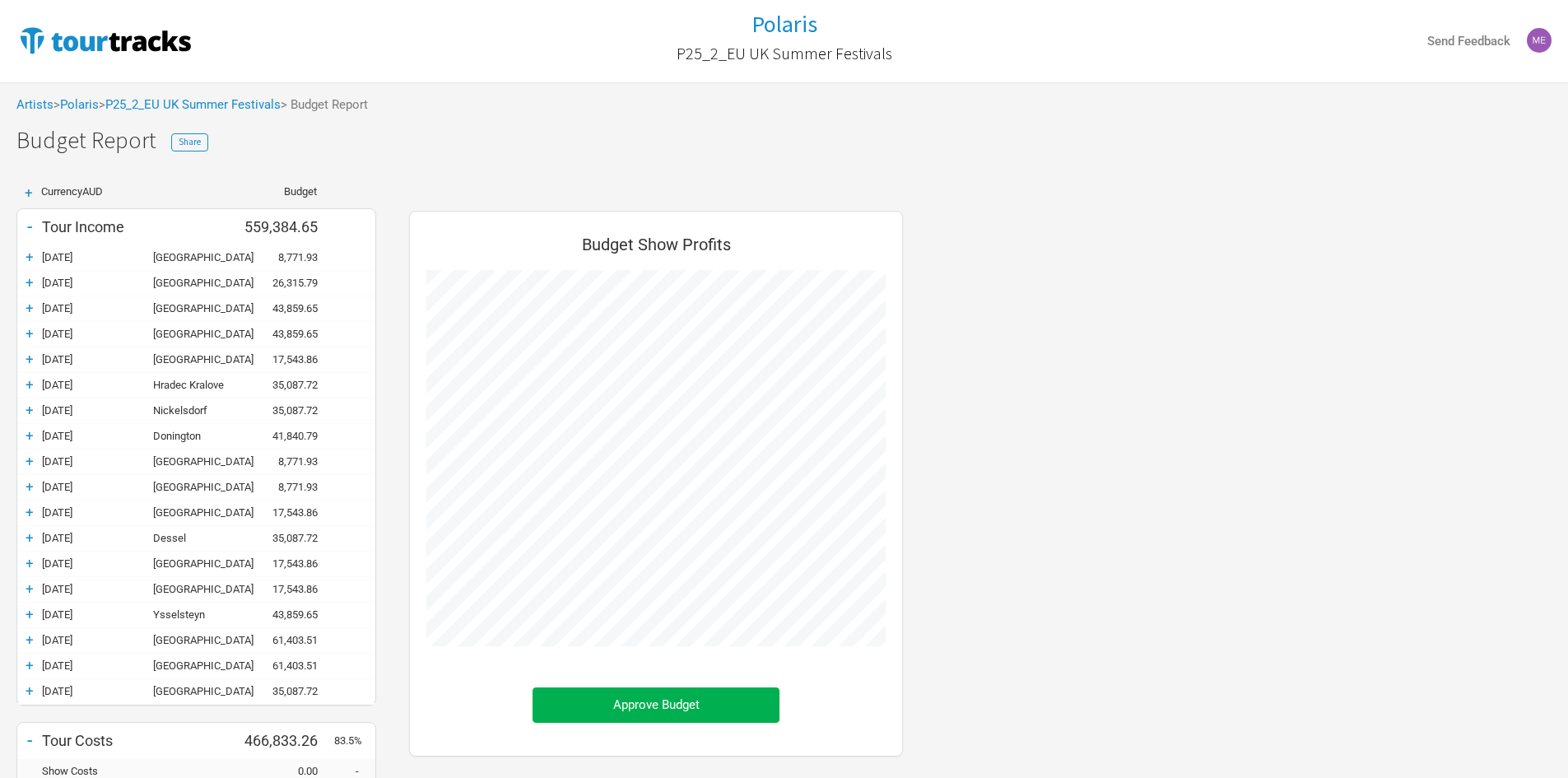
click at [30, 515] on div "+" at bounding box center [30, 512] width 25 height 17
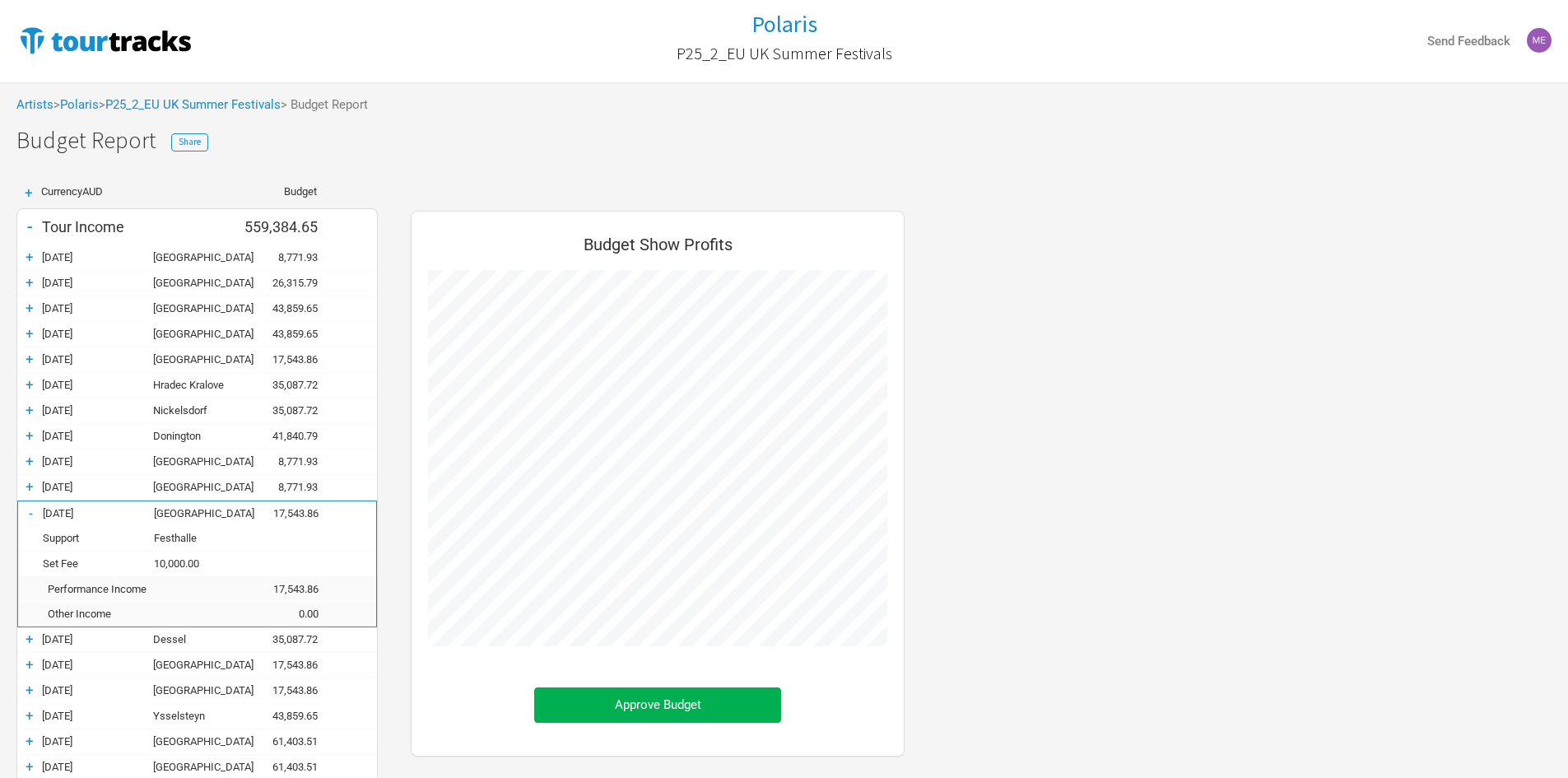
click at [31, 515] on div "-" at bounding box center [30, 513] width 25 height 17
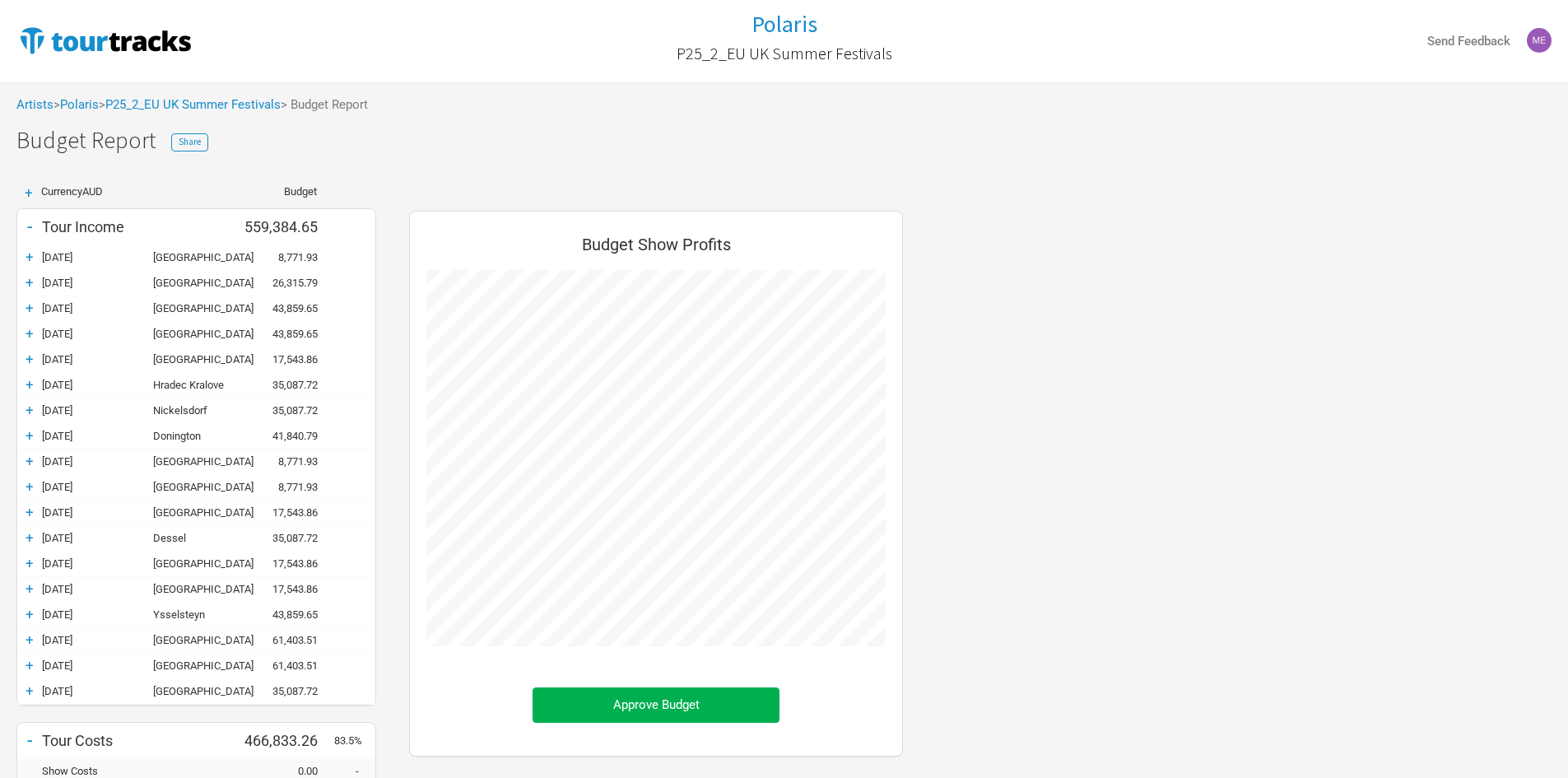
scroll to position [822222, 822567]
click at [33, 547] on div "+ [DATE] Dessel 35,087.72" at bounding box center [196, 538] width 358 height 25
click at [33, 543] on div "+" at bounding box center [30, 537] width 25 height 17
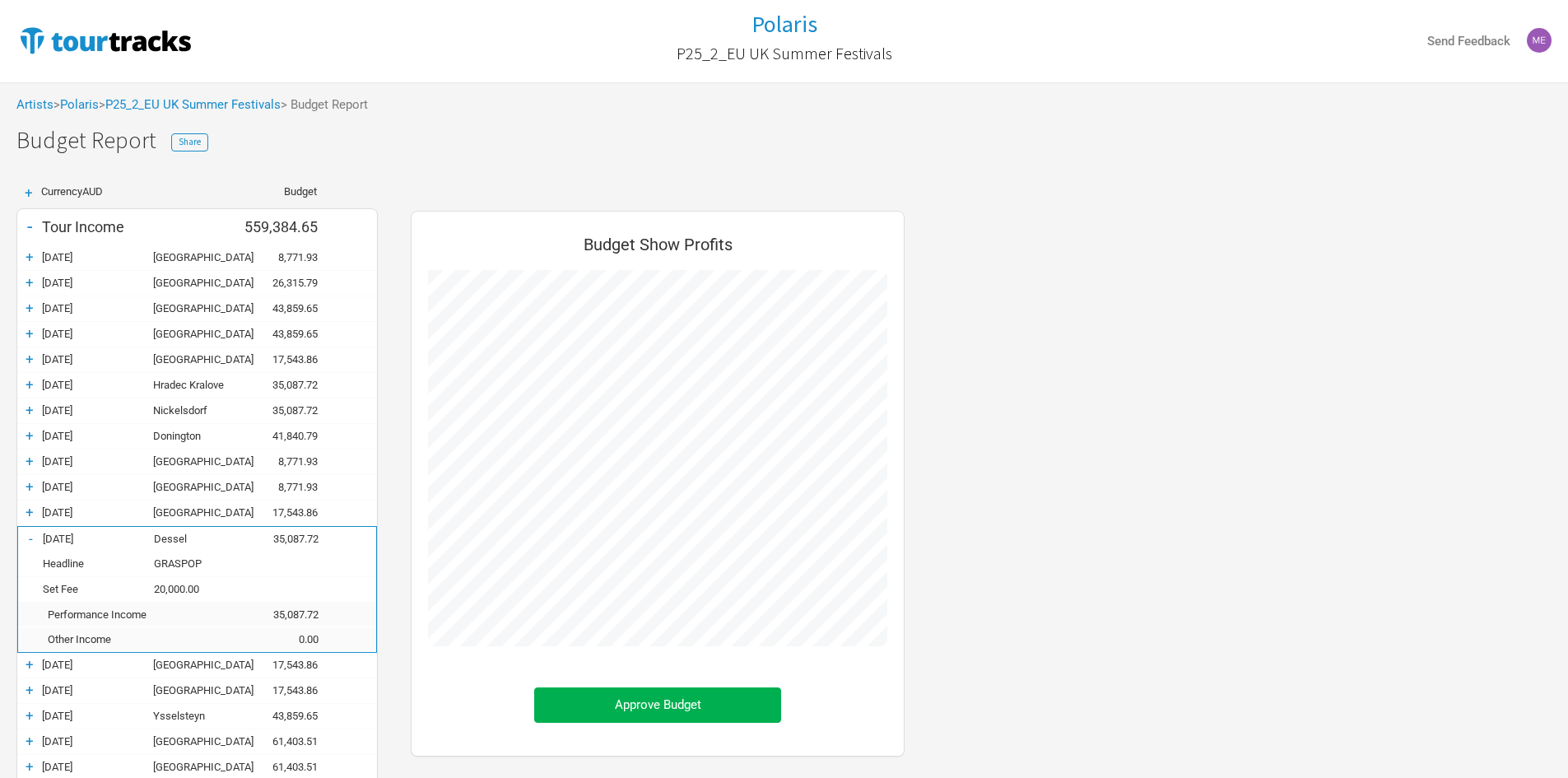
click at [33, 543] on div "-" at bounding box center [30, 538] width 25 height 17
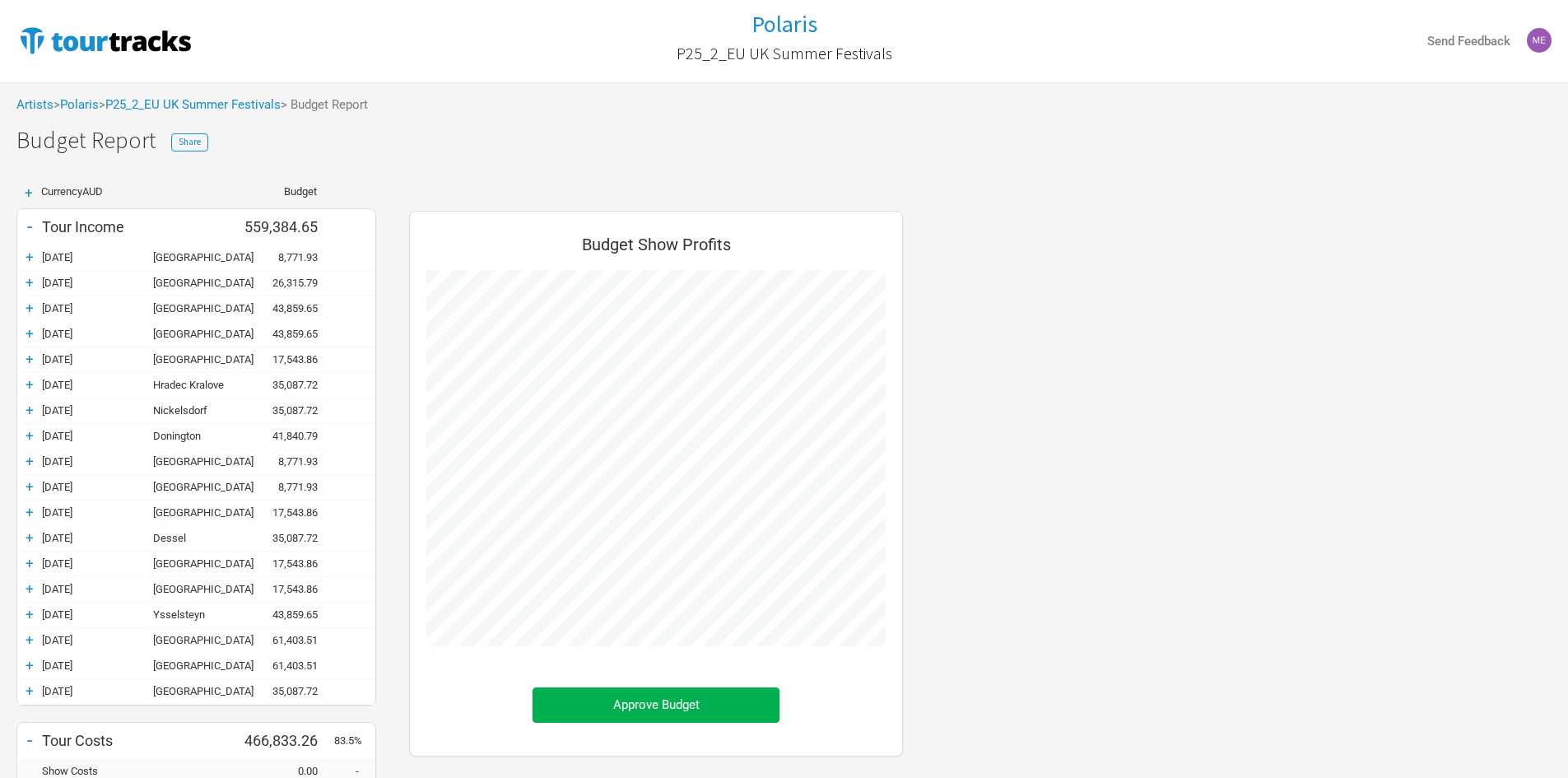
scroll to position [822222, 822567]
click at [33, 537] on div "+" at bounding box center [30, 537] width 25 height 17
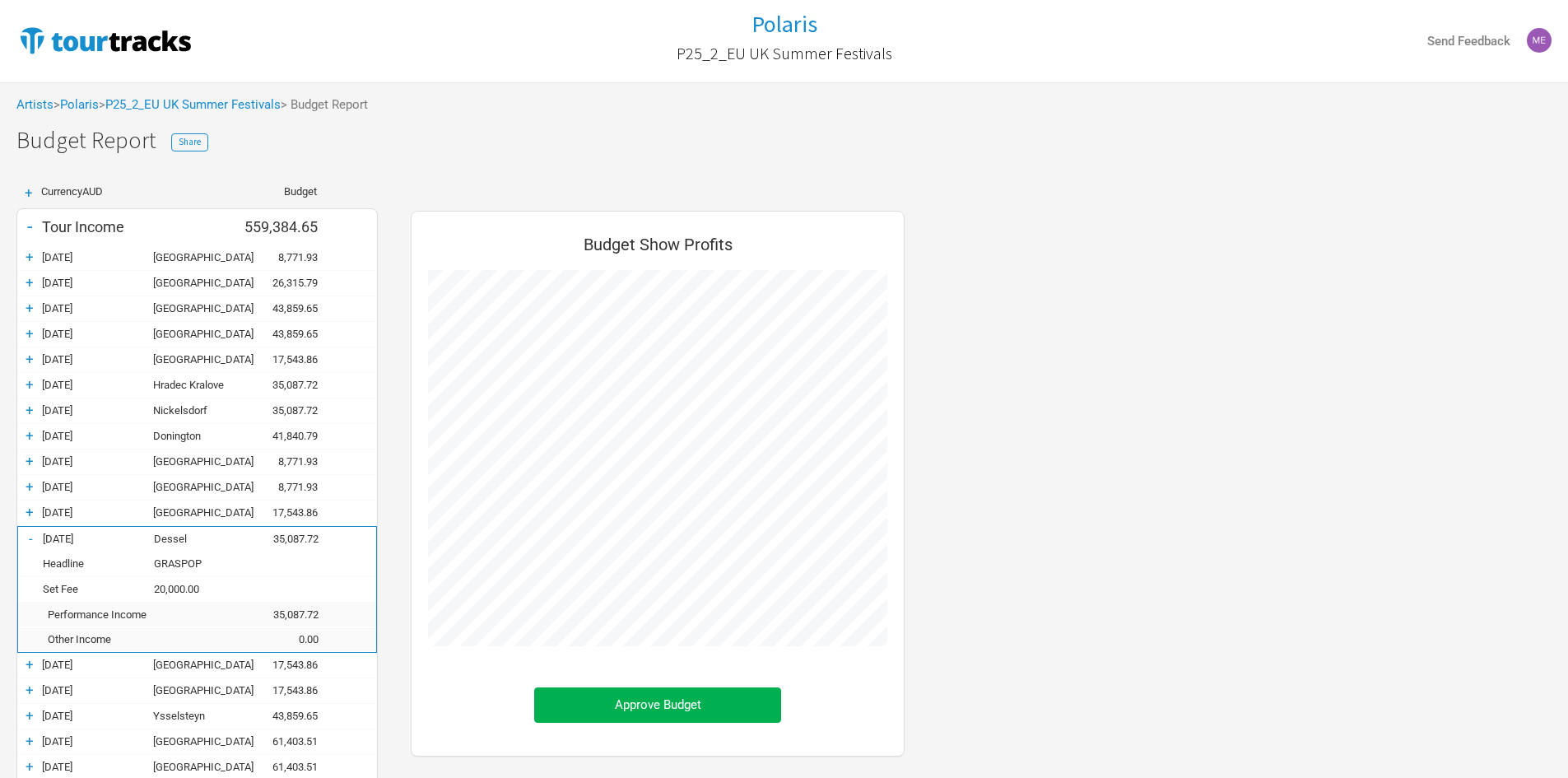
click at [33, 538] on div "-" at bounding box center [30, 538] width 25 height 17
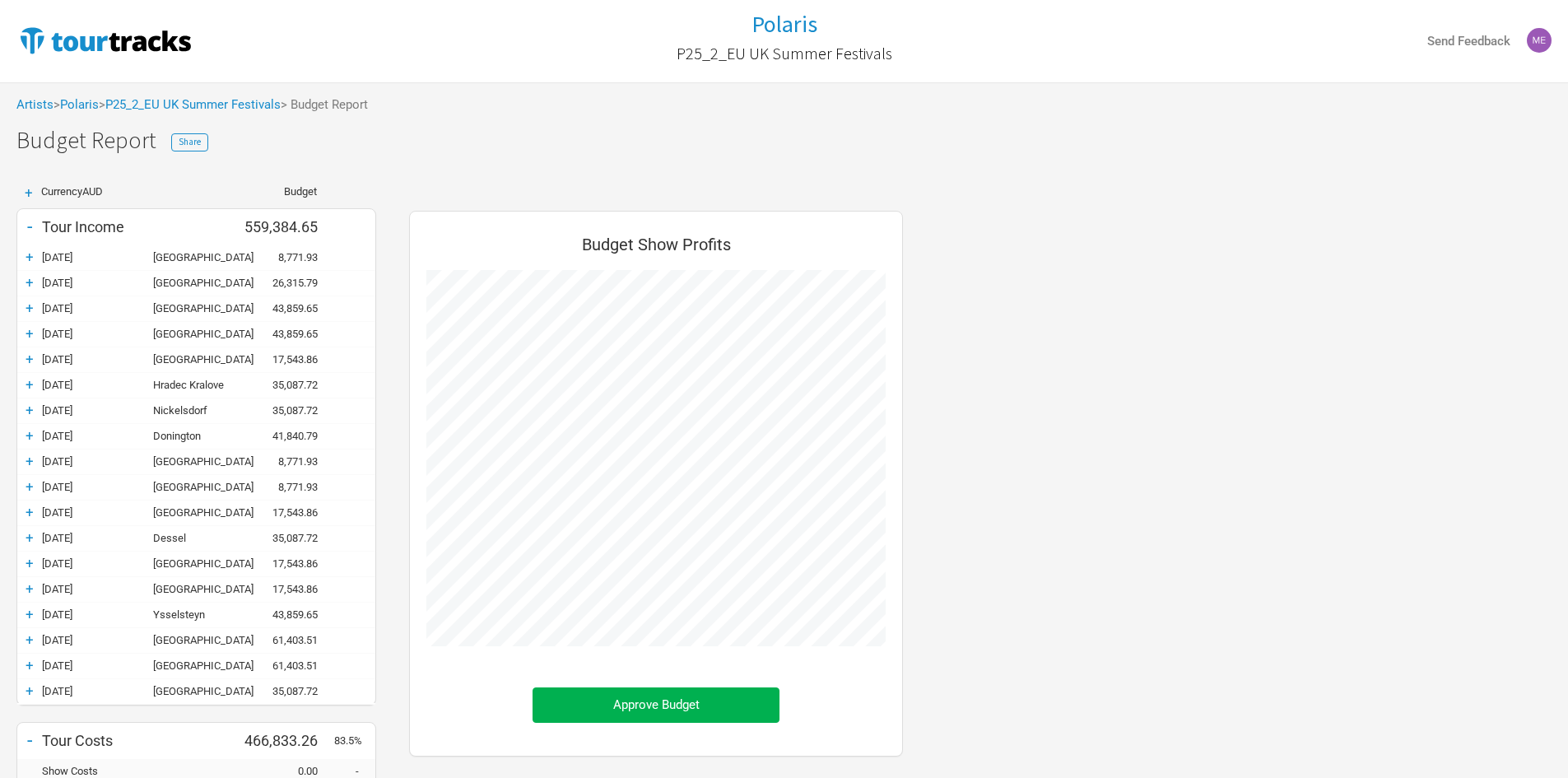
click at [31, 563] on div "+" at bounding box center [30, 563] width 25 height 17
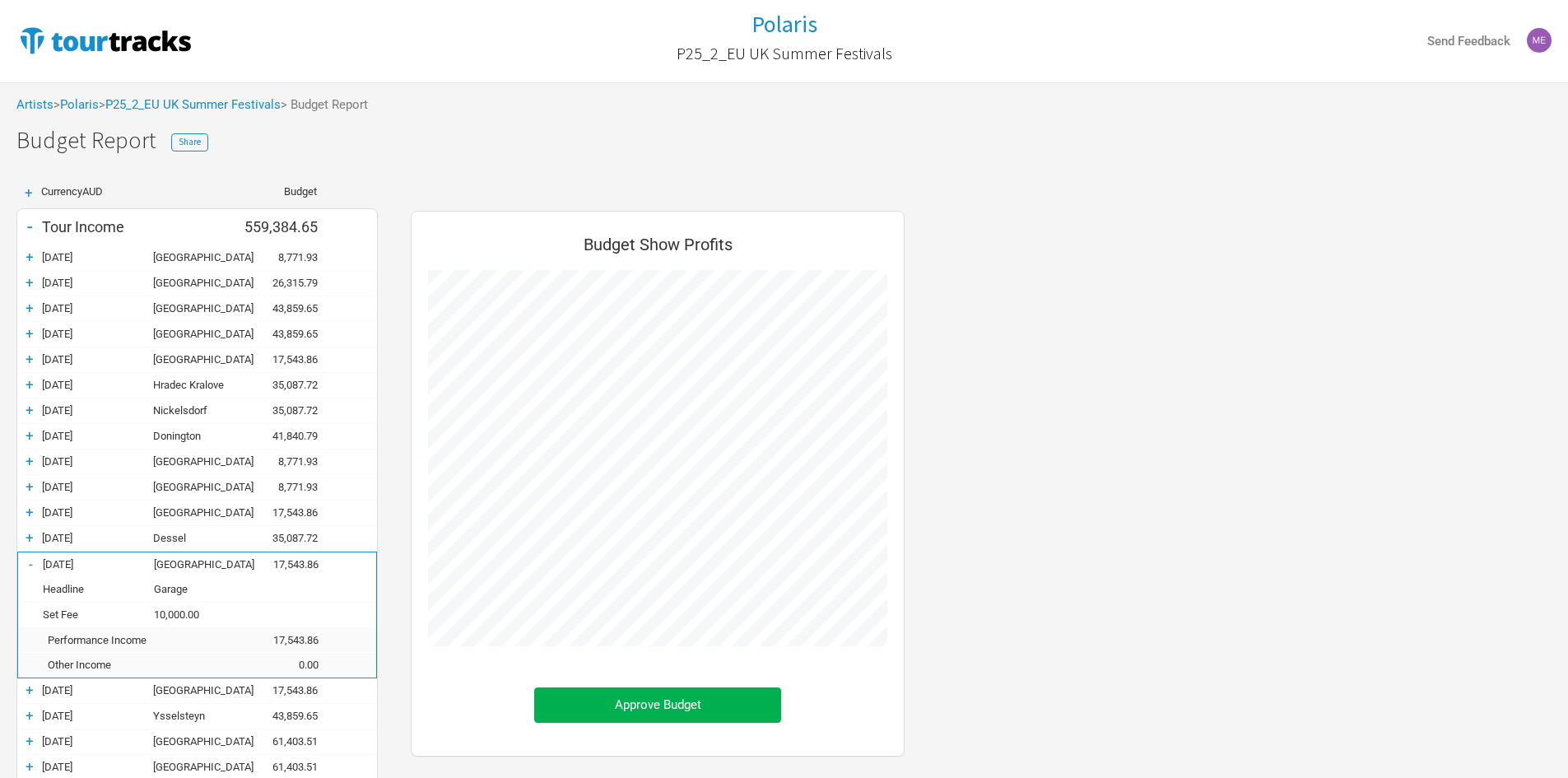
click at [33, 565] on div "-" at bounding box center [30, 564] width 25 height 17
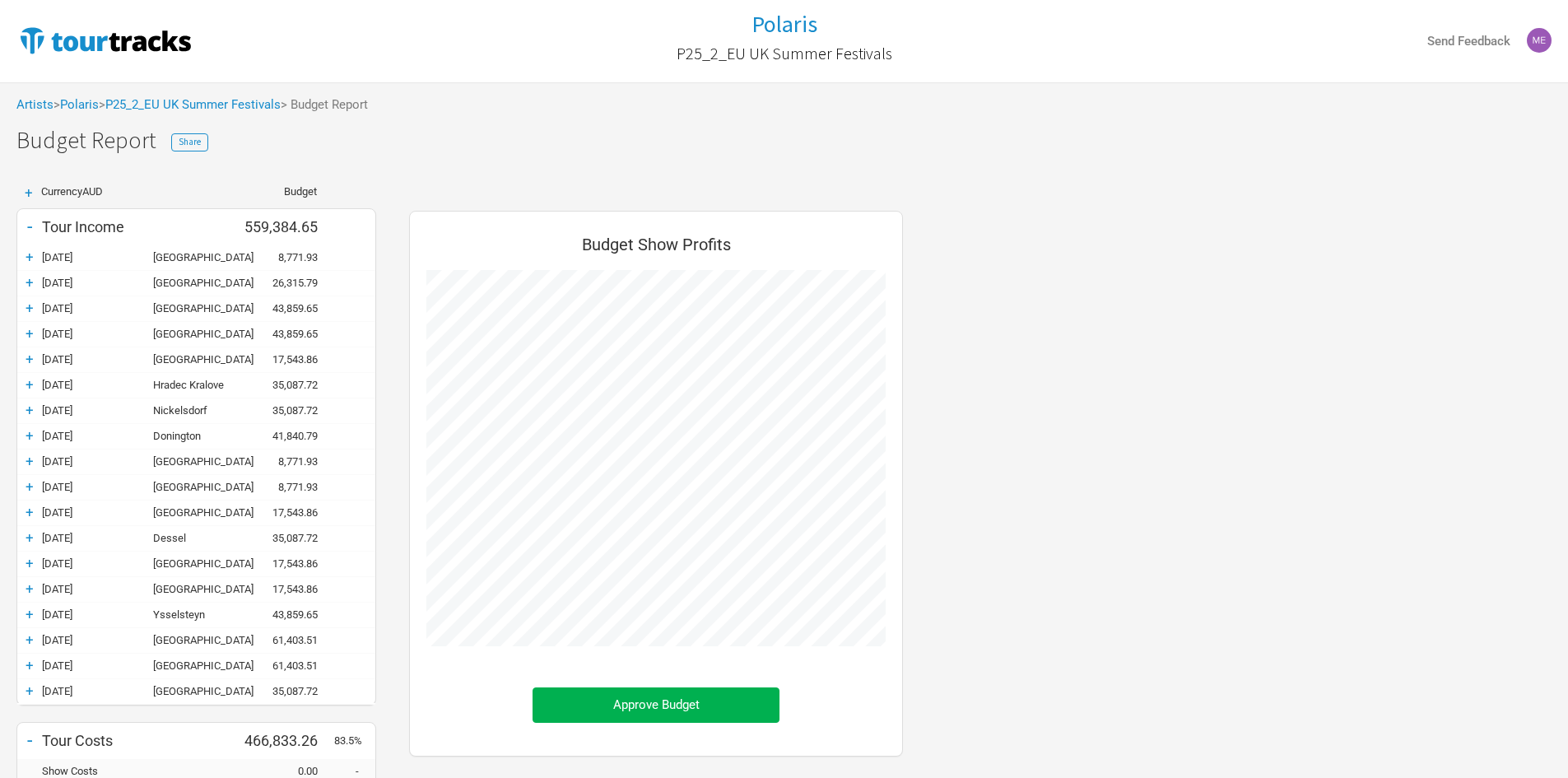
click at [33, 594] on div "+" at bounding box center [30, 588] width 25 height 17
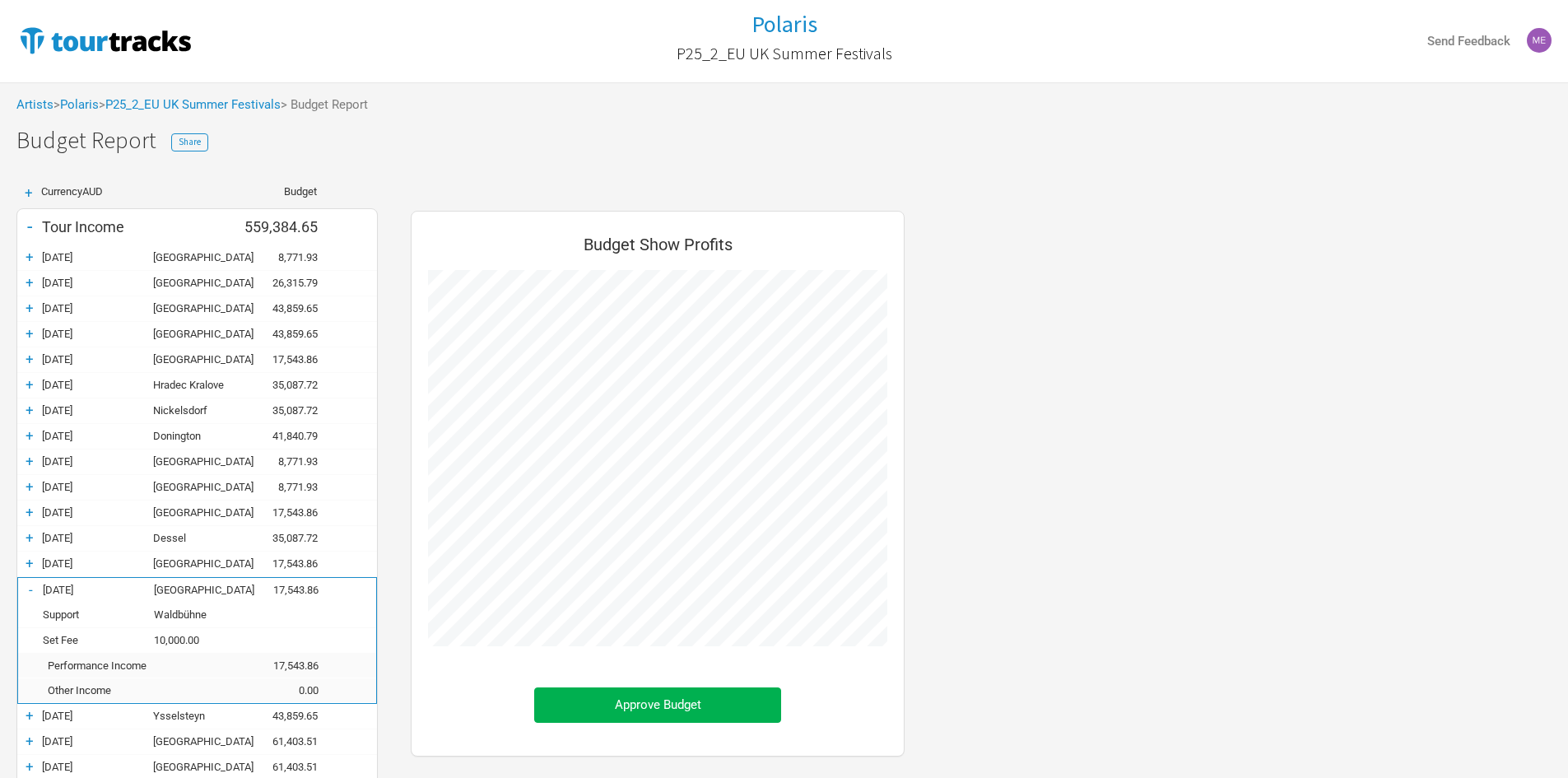
scroll to position [1017, 527]
click at [33, 594] on div "-" at bounding box center [30, 589] width 25 height 17
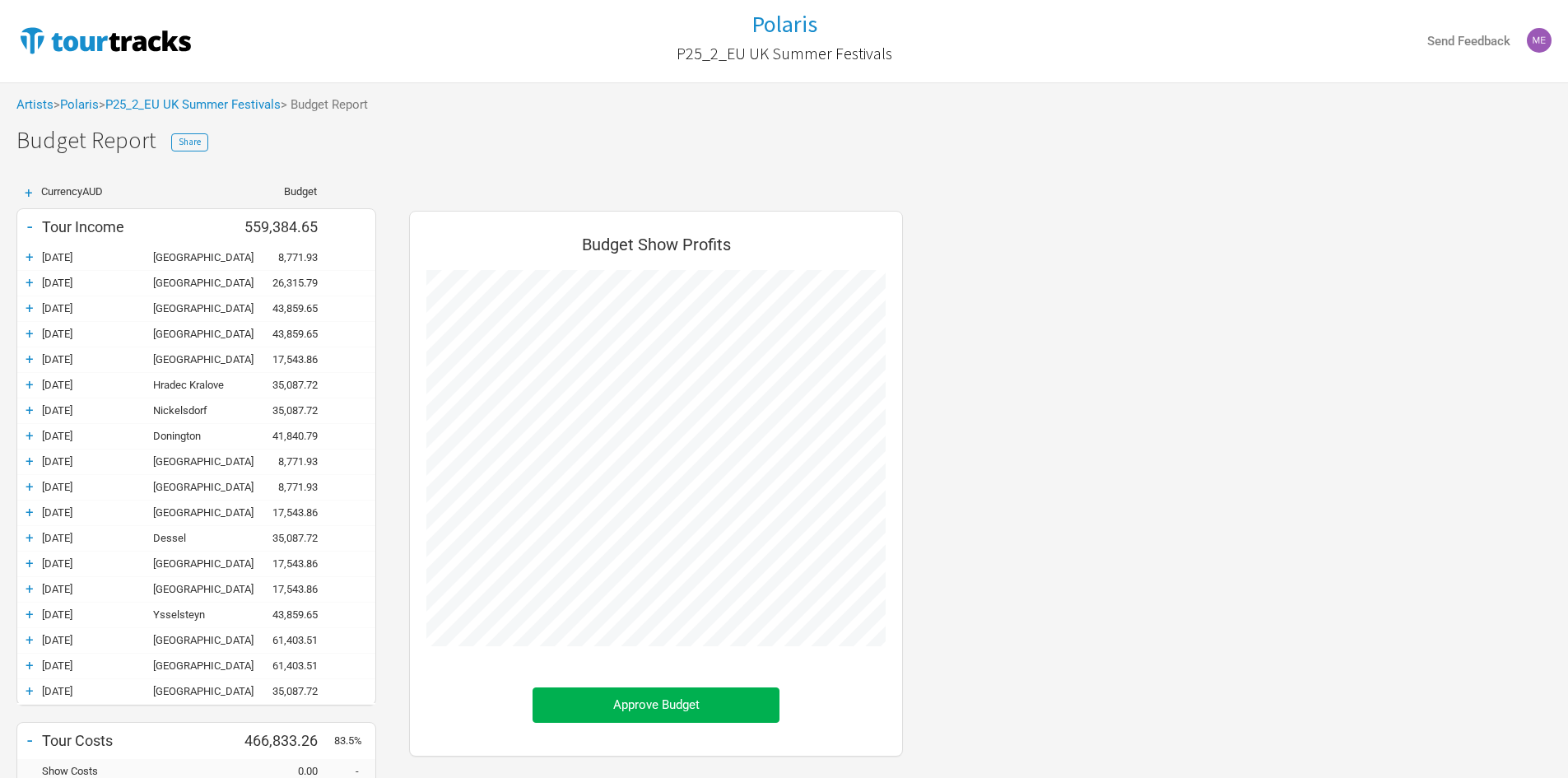
click at [35, 615] on div "+" at bounding box center [30, 614] width 25 height 17
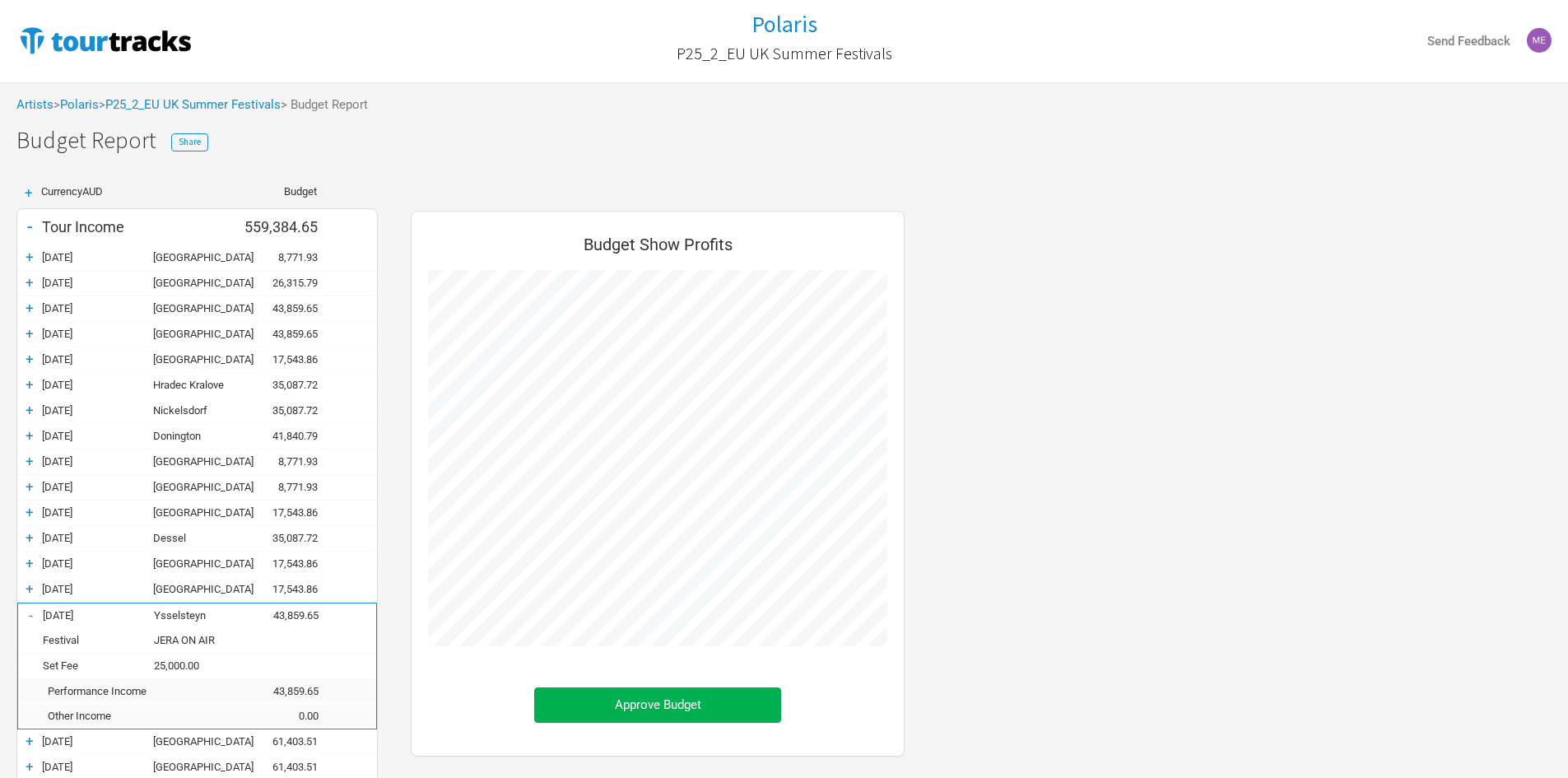
scroll to position [1017, 527]
click at [33, 618] on div "-" at bounding box center [30, 615] width 25 height 17
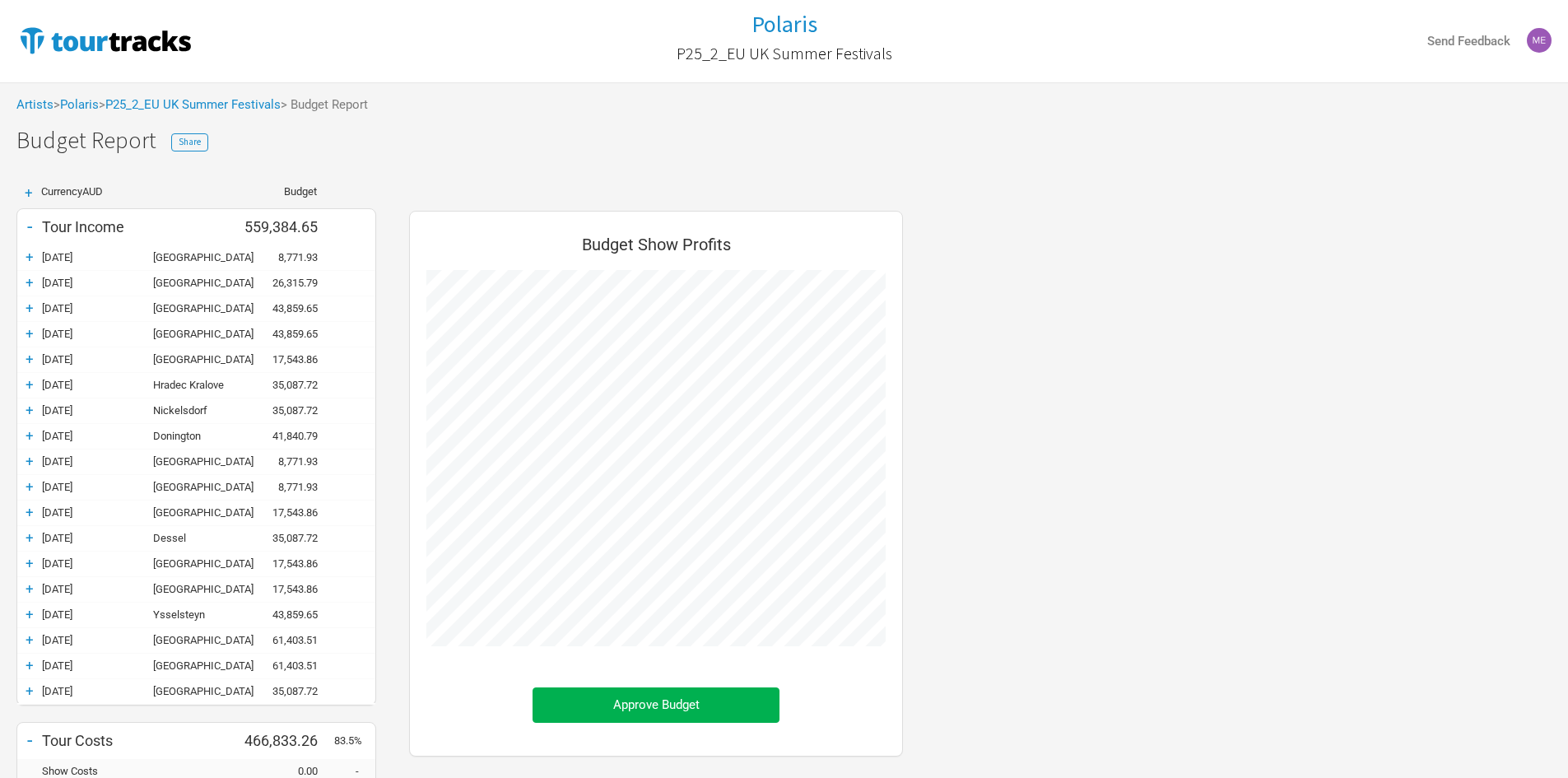
scroll to position [916, 527]
click at [33, 640] on div "+" at bounding box center [30, 640] width 25 height 17
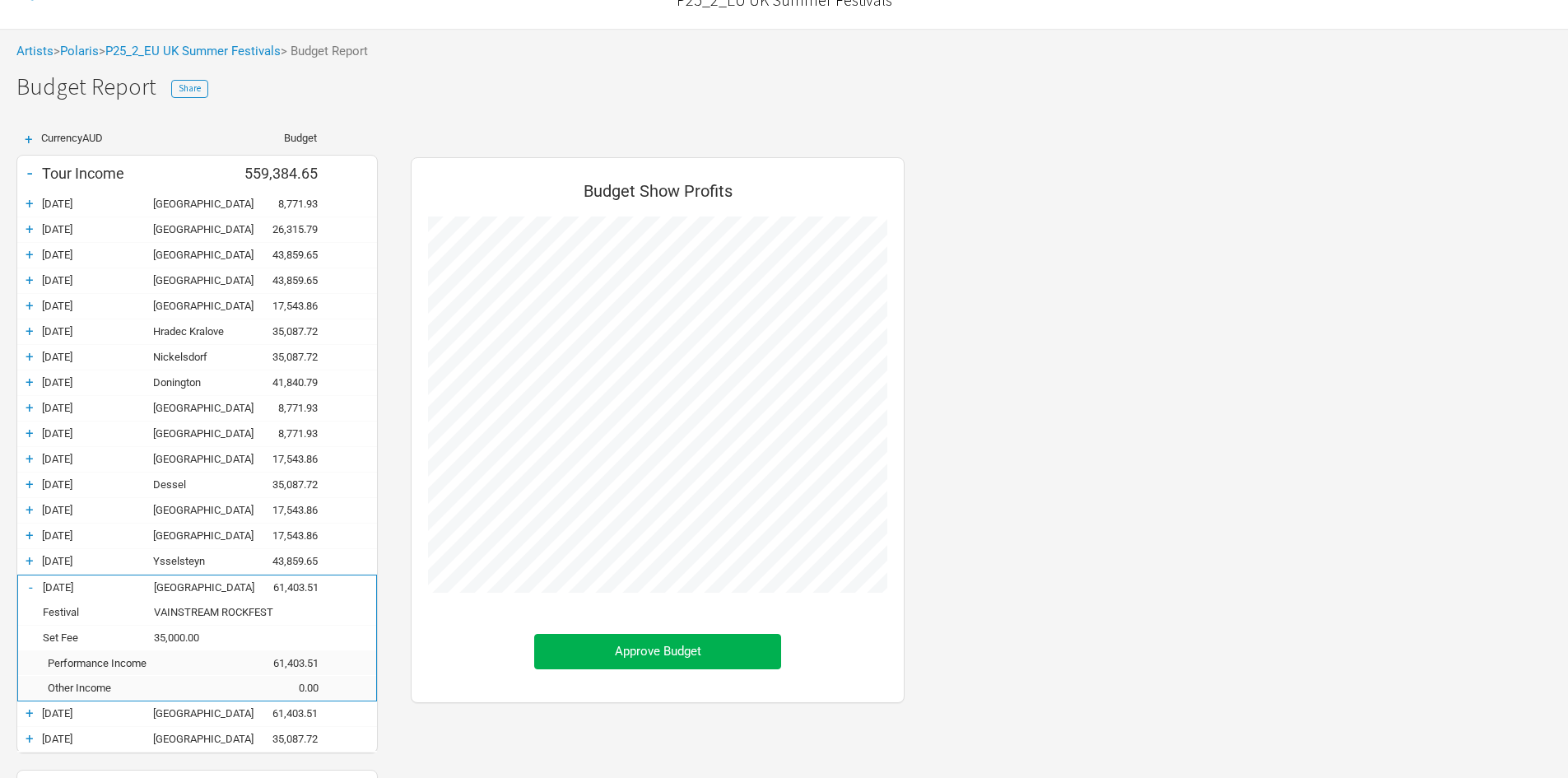
scroll to position [83, 0]
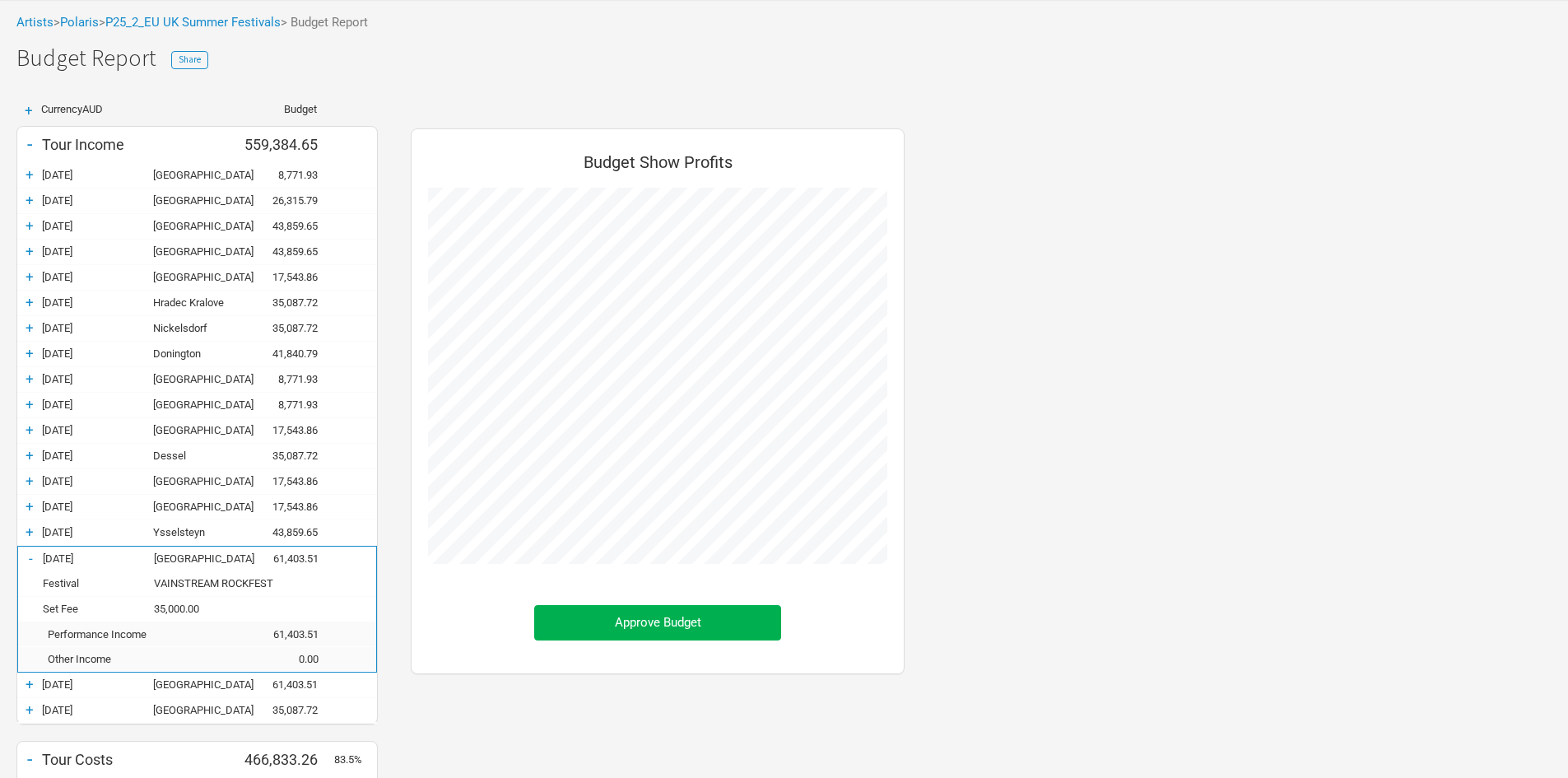
click at [32, 558] on div "-" at bounding box center [30, 559] width 25 height 17
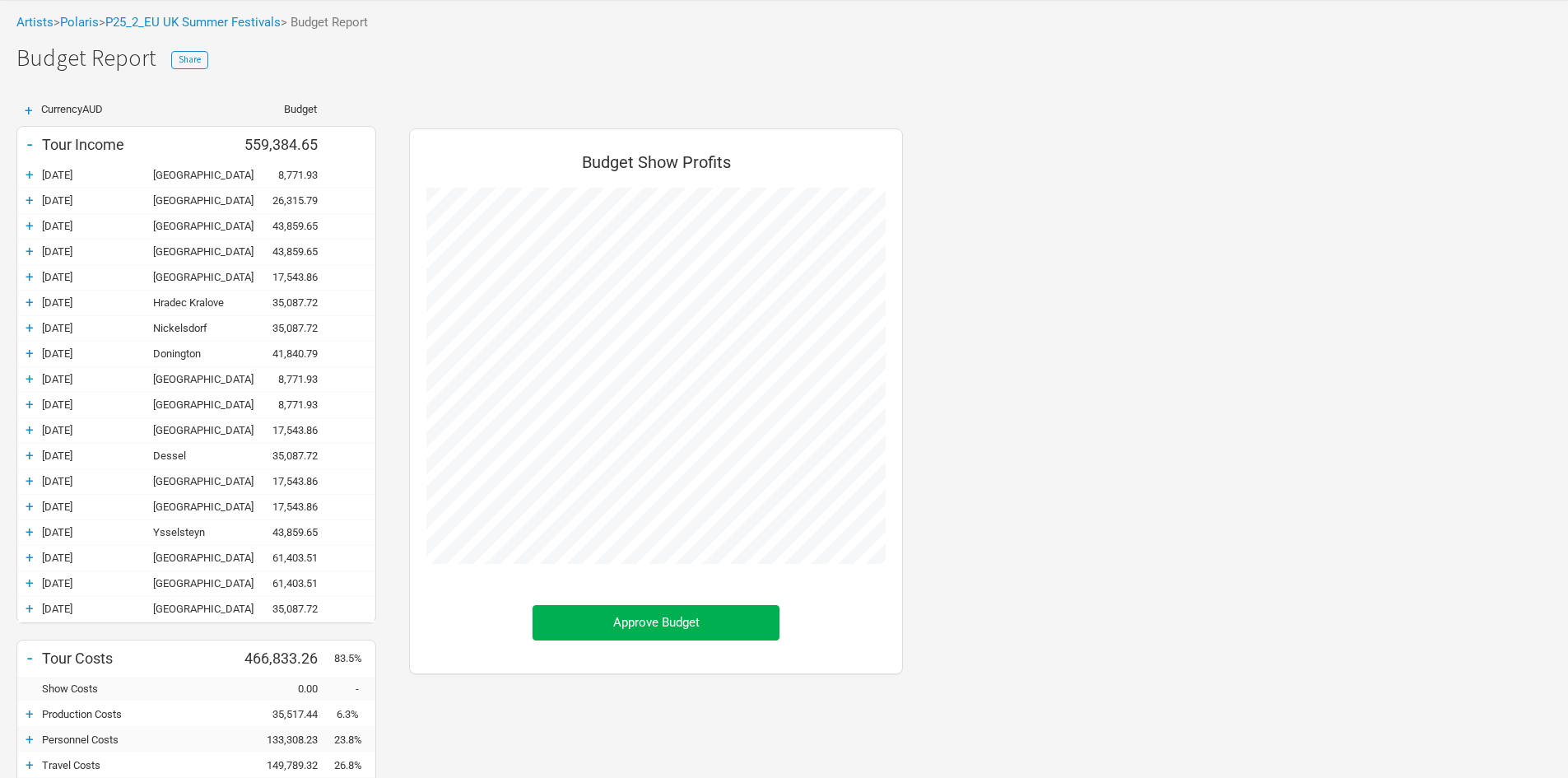
click at [33, 579] on div "+" at bounding box center [30, 583] width 25 height 17
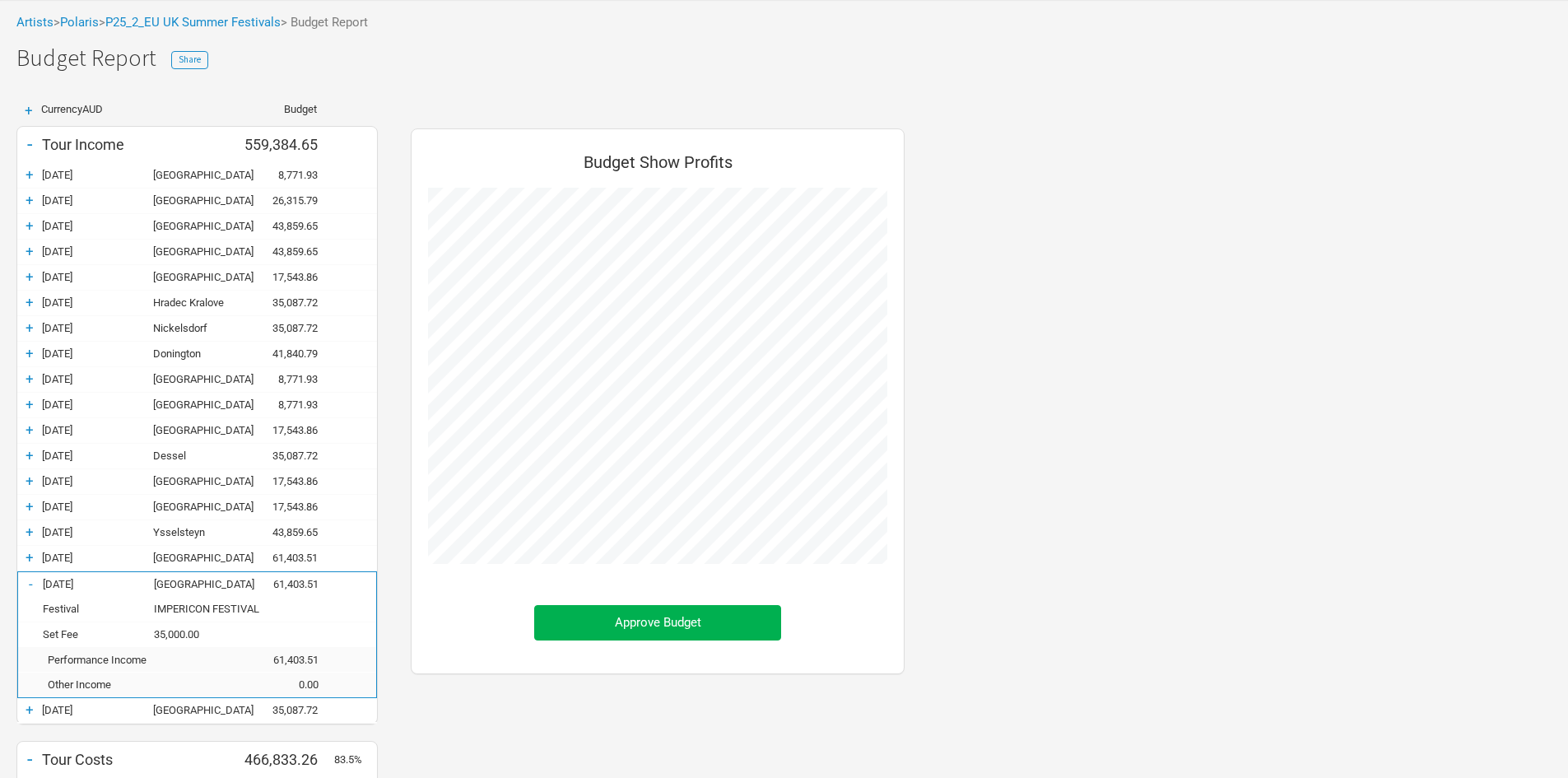
scroll to position [1017, 527]
click at [33, 583] on div "-" at bounding box center [30, 584] width 25 height 17
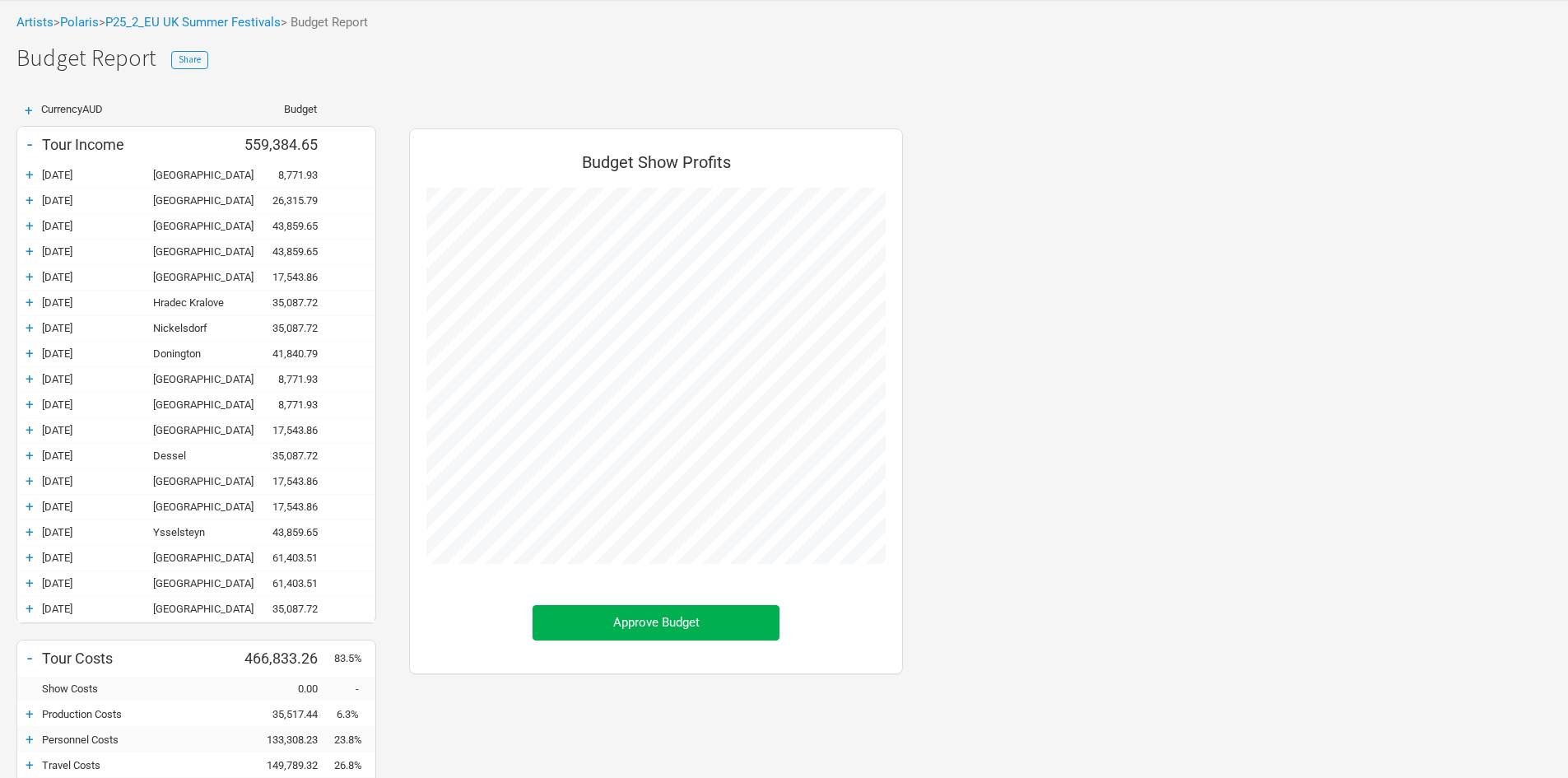
click at [34, 610] on div "+" at bounding box center [30, 609] width 25 height 17
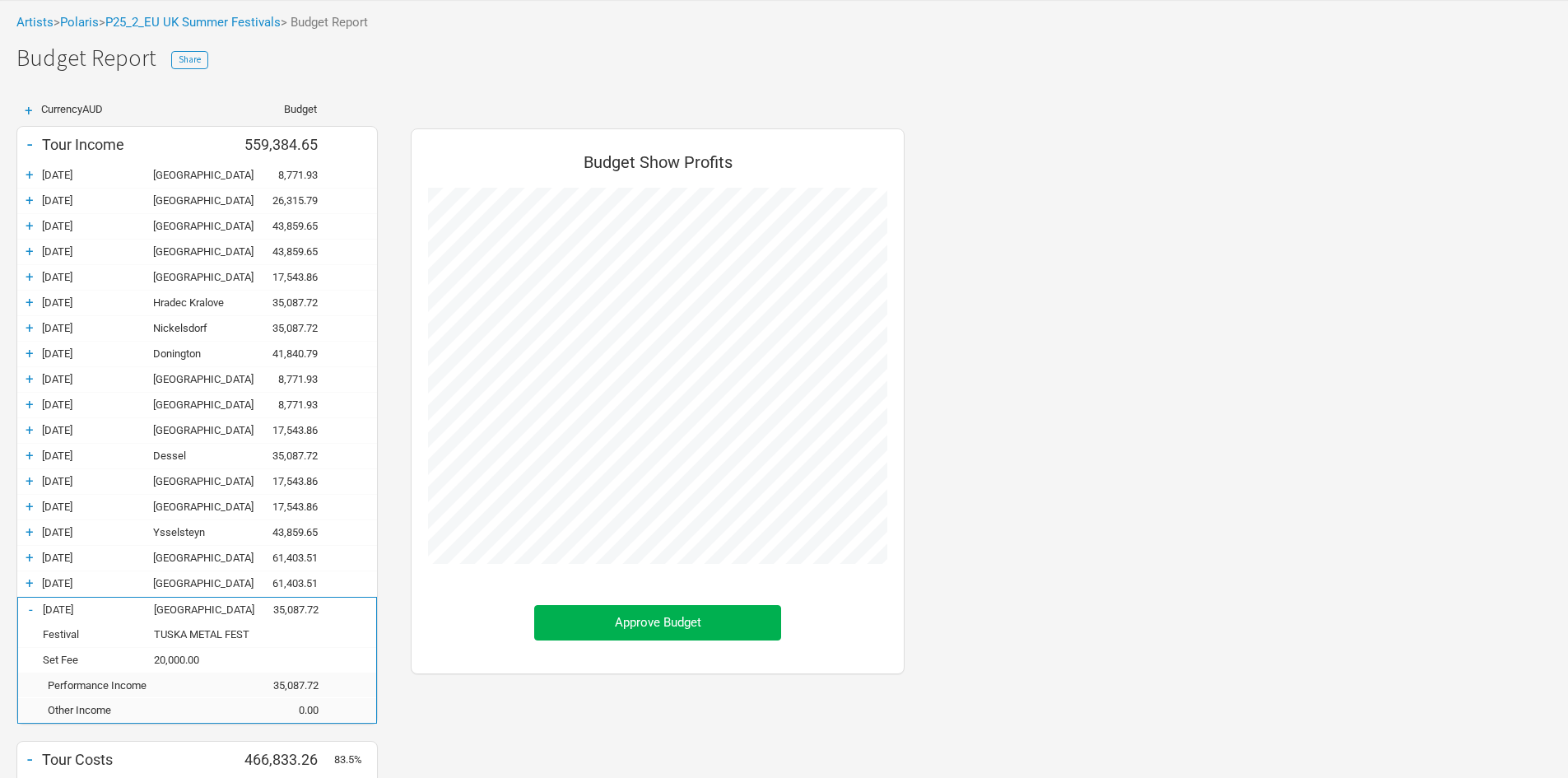
scroll to position [1017, 527]
click at [34, 610] on div "-" at bounding box center [30, 609] width 25 height 17
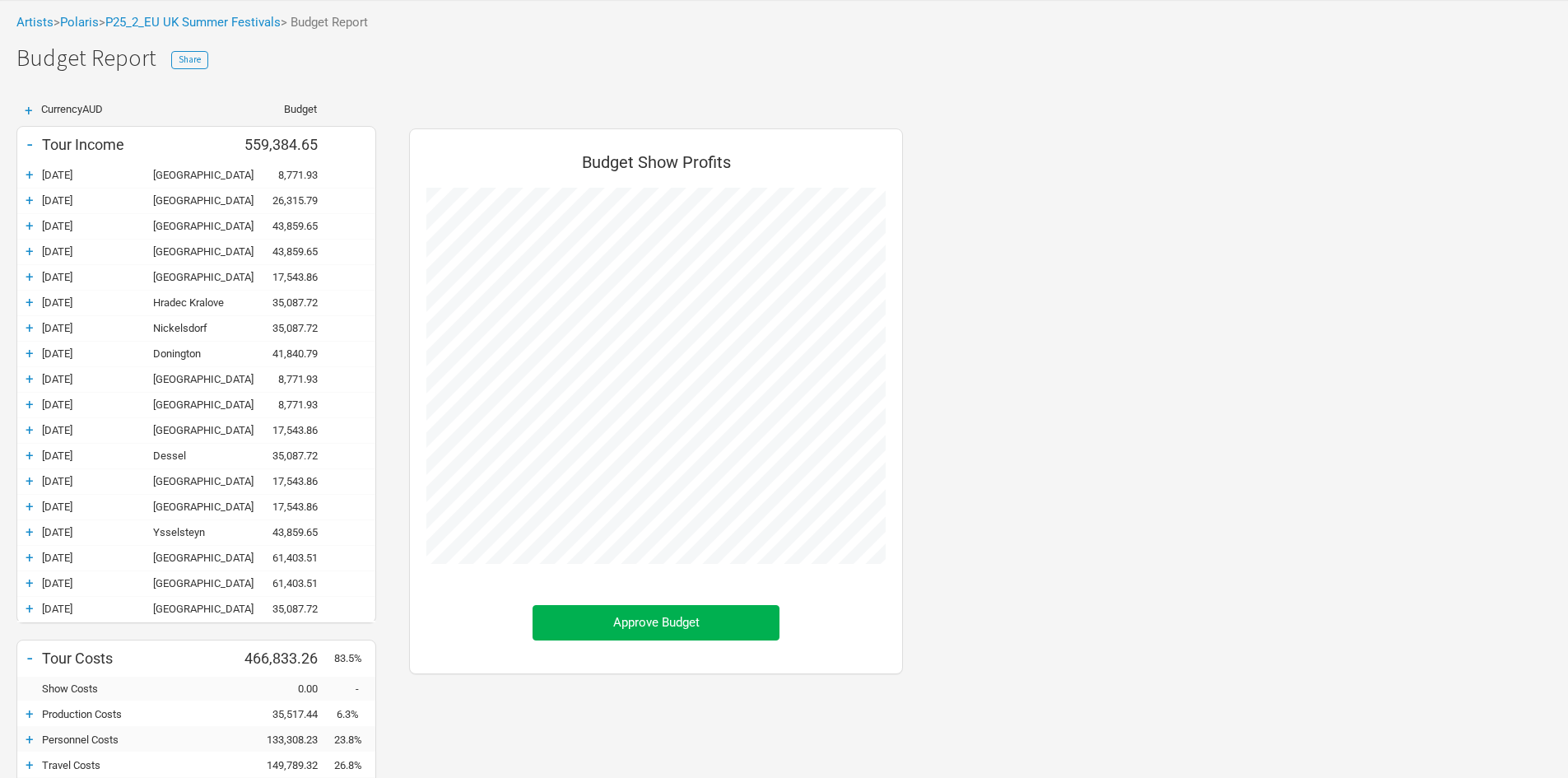
scroll to position [822222, 822567]
click at [31, 278] on div "+" at bounding box center [30, 277] width 25 height 17
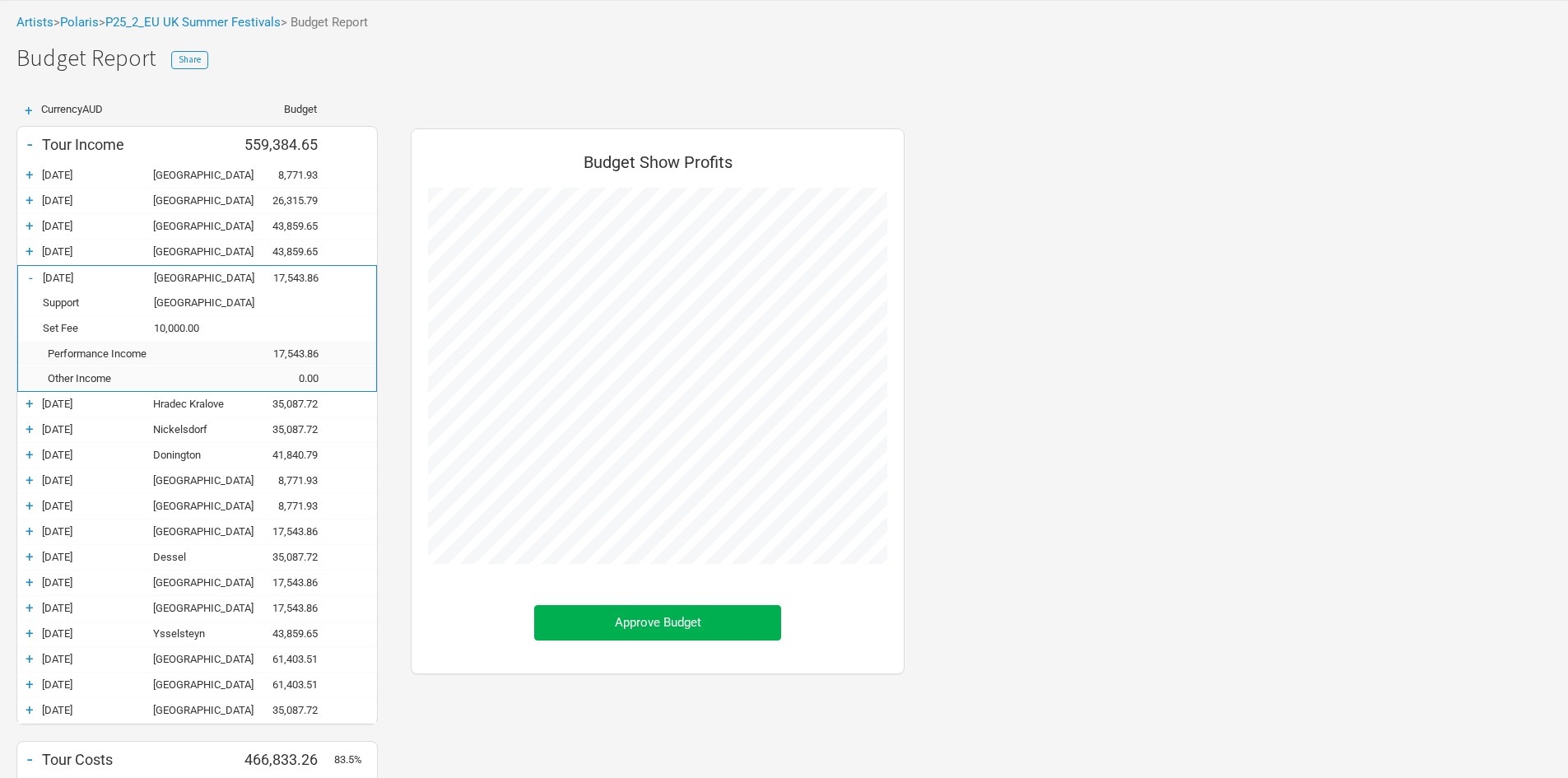
scroll to position [1017, 527]
click at [30, 276] on div "-" at bounding box center [30, 278] width 25 height 17
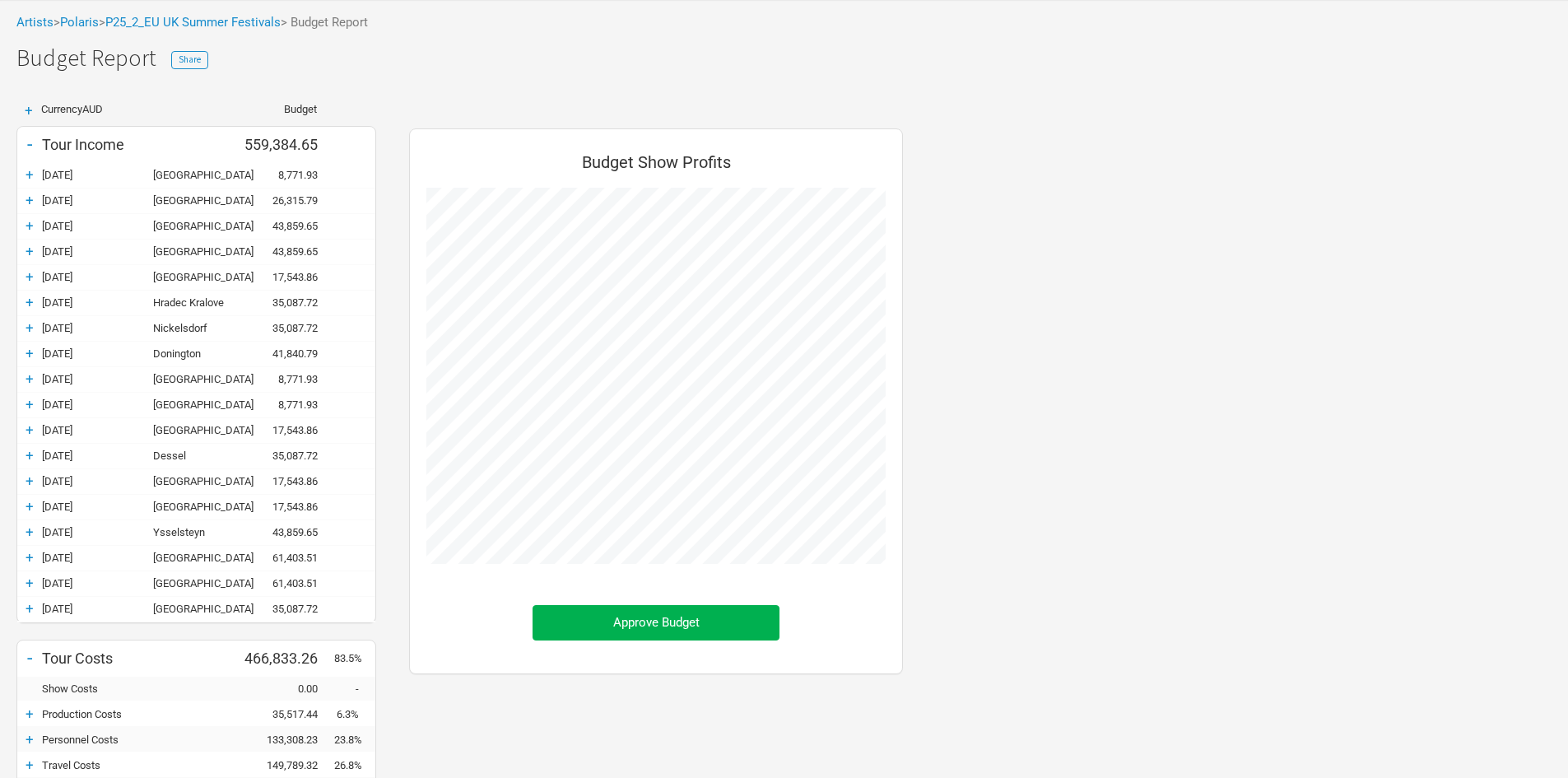
scroll to position [822222, 822567]
click at [31, 354] on div "+" at bounding box center [30, 353] width 25 height 17
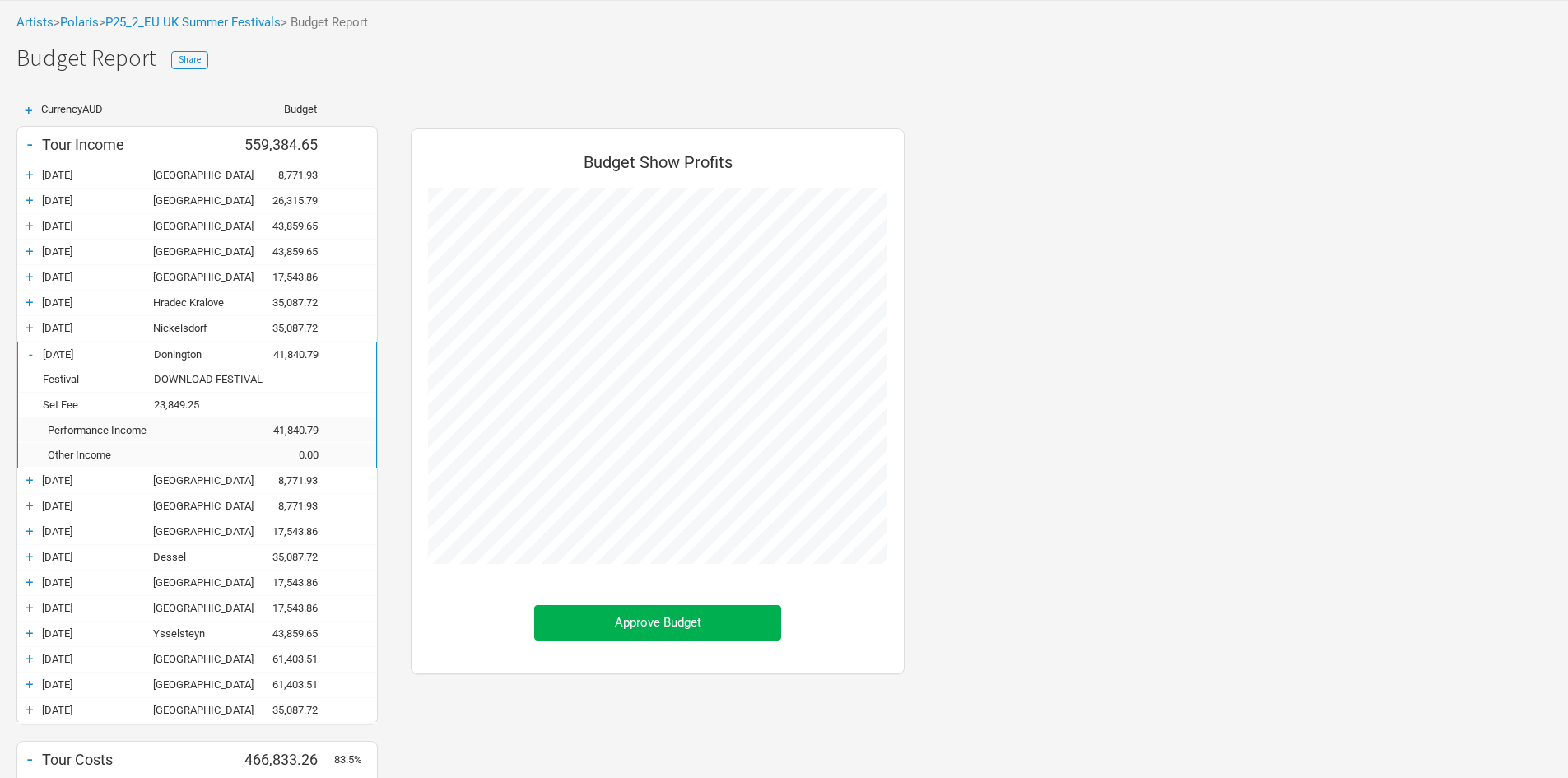
scroll to position [1017, 527]
click at [31, 354] on div "-" at bounding box center [30, 354] width 25 height 17
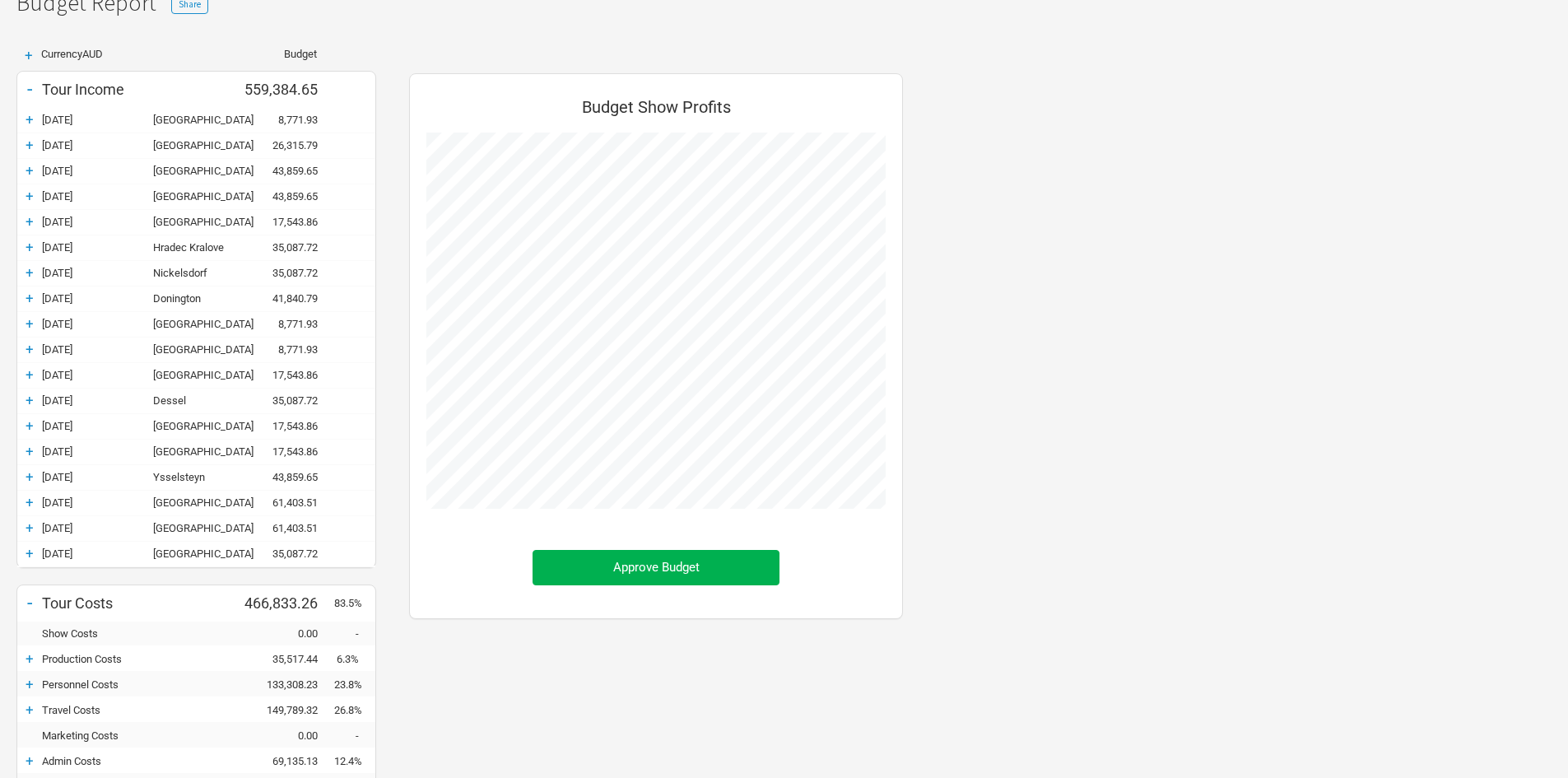
scroll to position [0, 0]
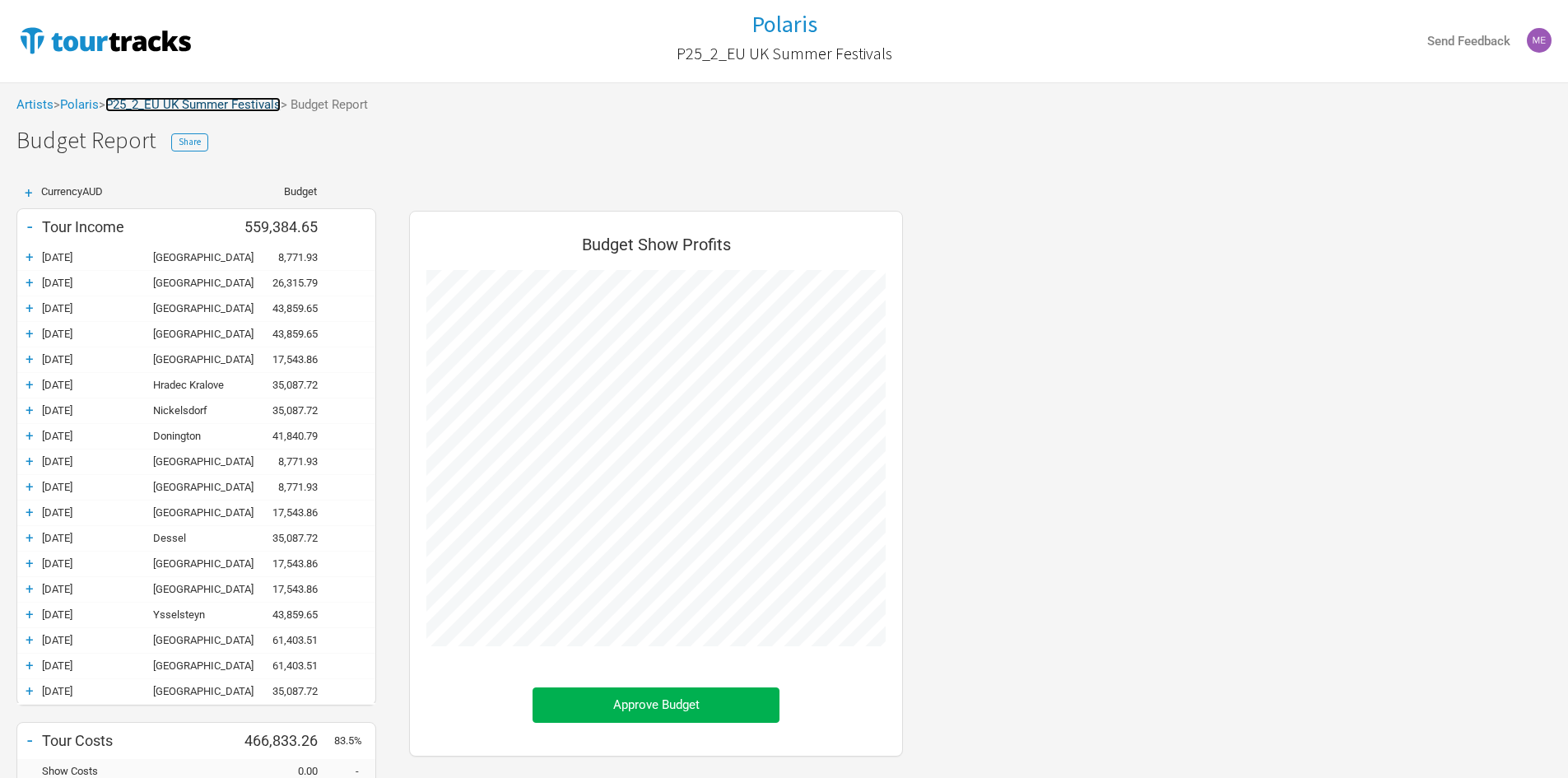
click at [254, 99] on link "P25_2_EU UK Summer Festivals" at bounding box center [192, 104] width 176 height 15
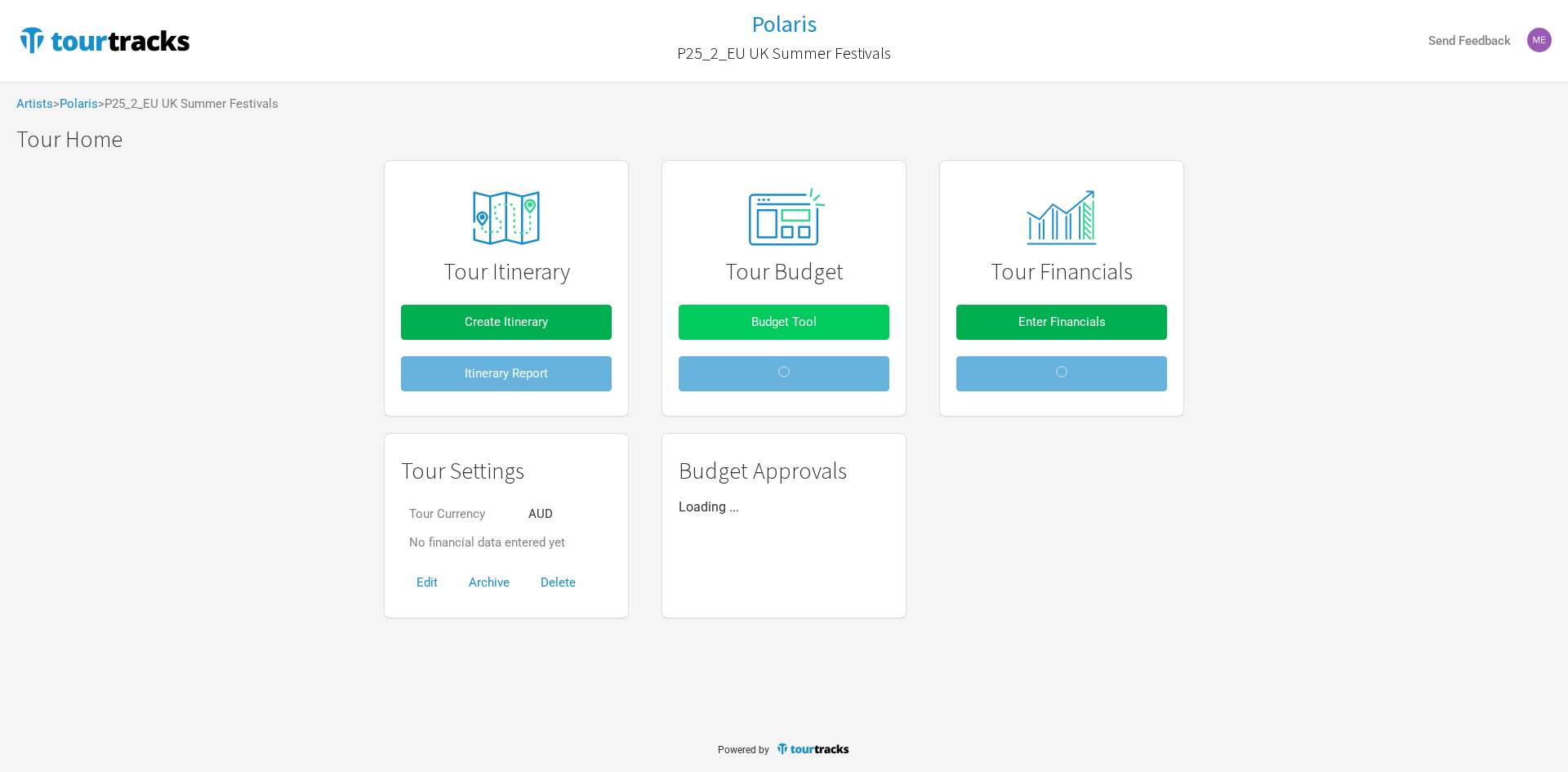
click at [789, 331] on button "Budget Tool" at bounding box center [784, 322] width 210 height 35
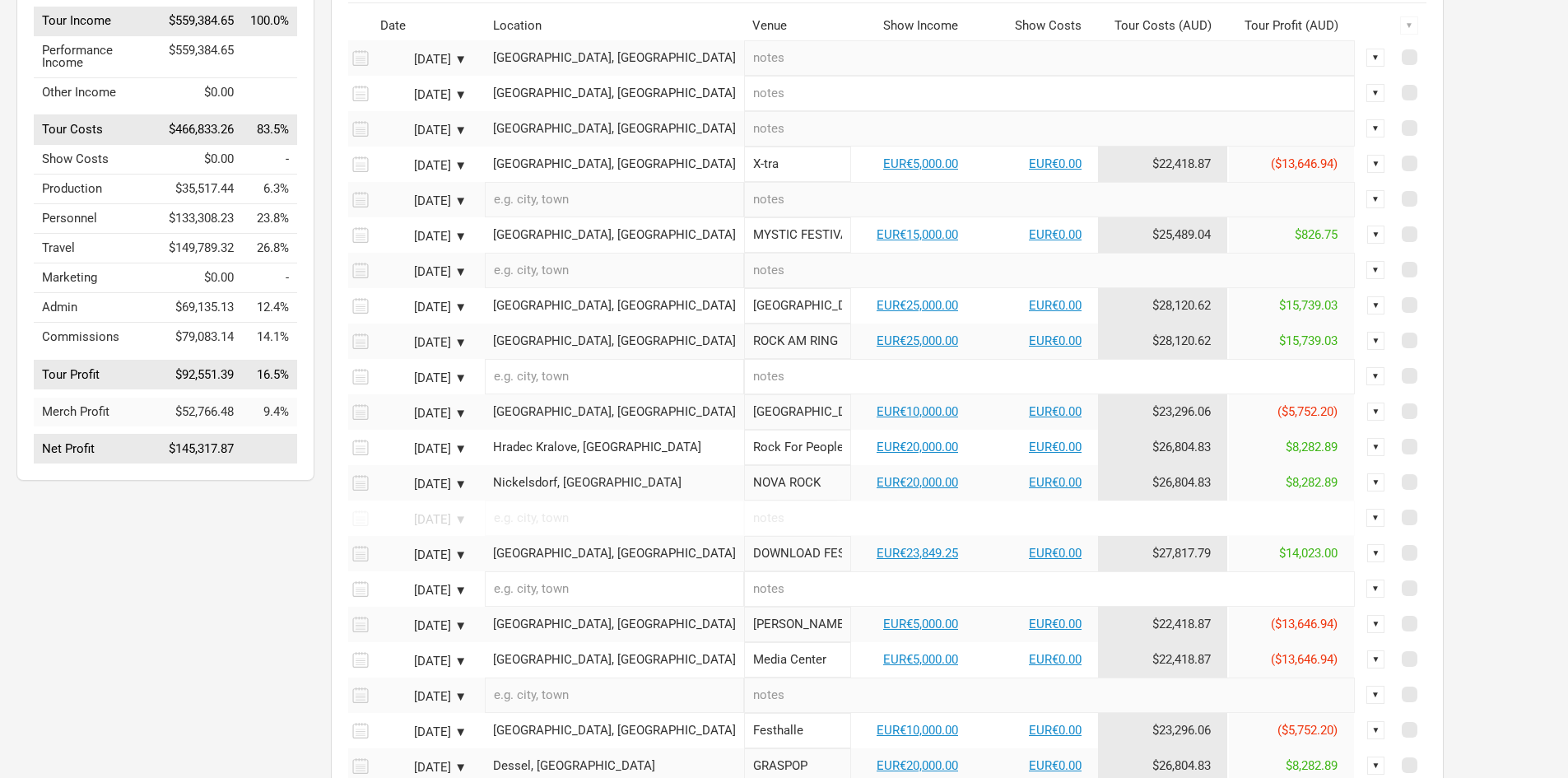
scroll to position [247, 0]
